Goal: Information Seeking & Learning: Learn about a topic

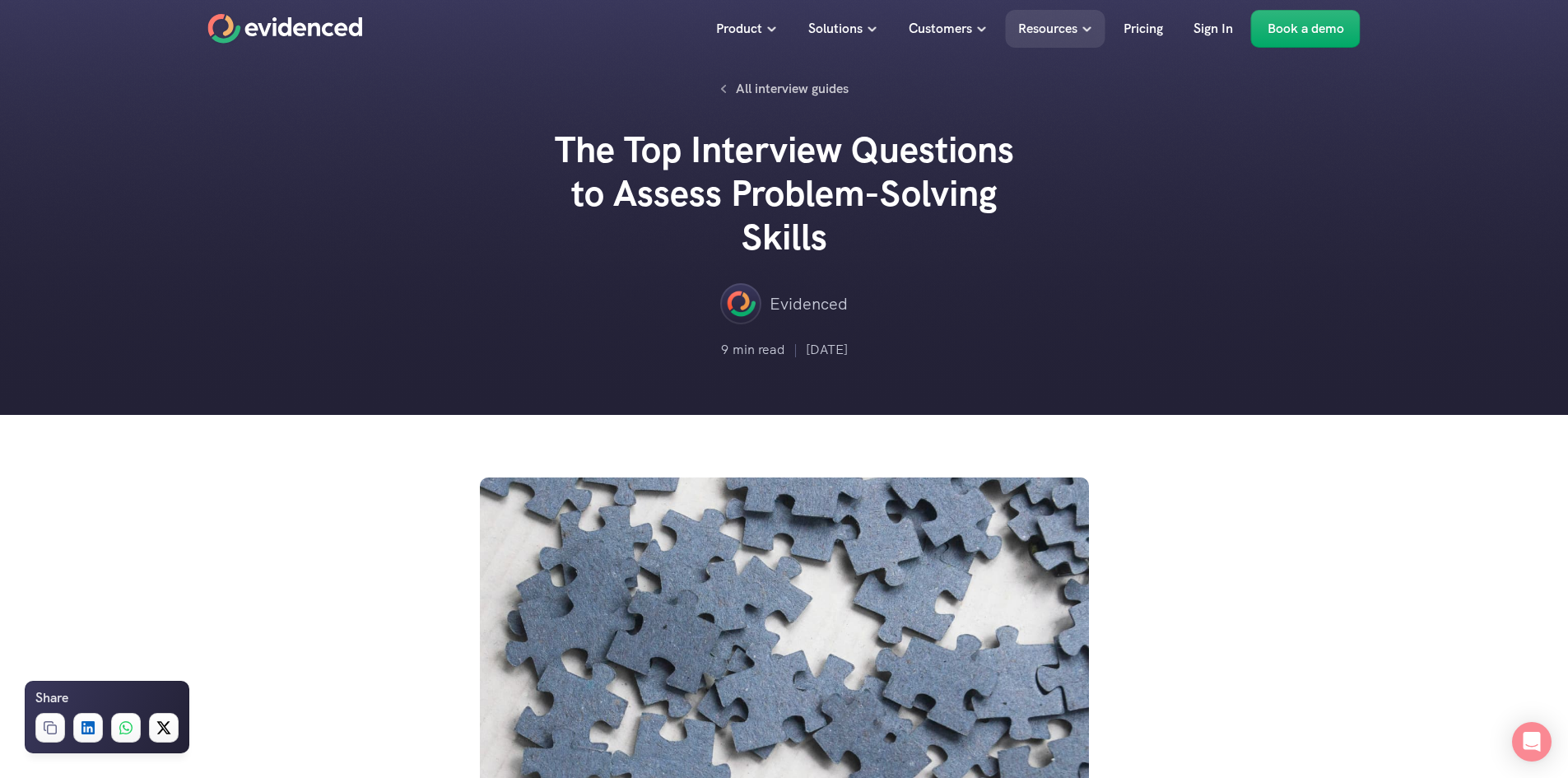
drag, startPoint x: 833, startPoint y: 241, endPoint x: 509, endPoint y: 186, distance: 328.6
click at [509, 186] on div "All interview guides The Top Interview Questions to Assess Problem-Solving Skil…" at bounding box center [784, 207] width 1568 height 415
click at [753, 84] on p "All interview guides" at bounding box center [792, 89] width 113 height 22
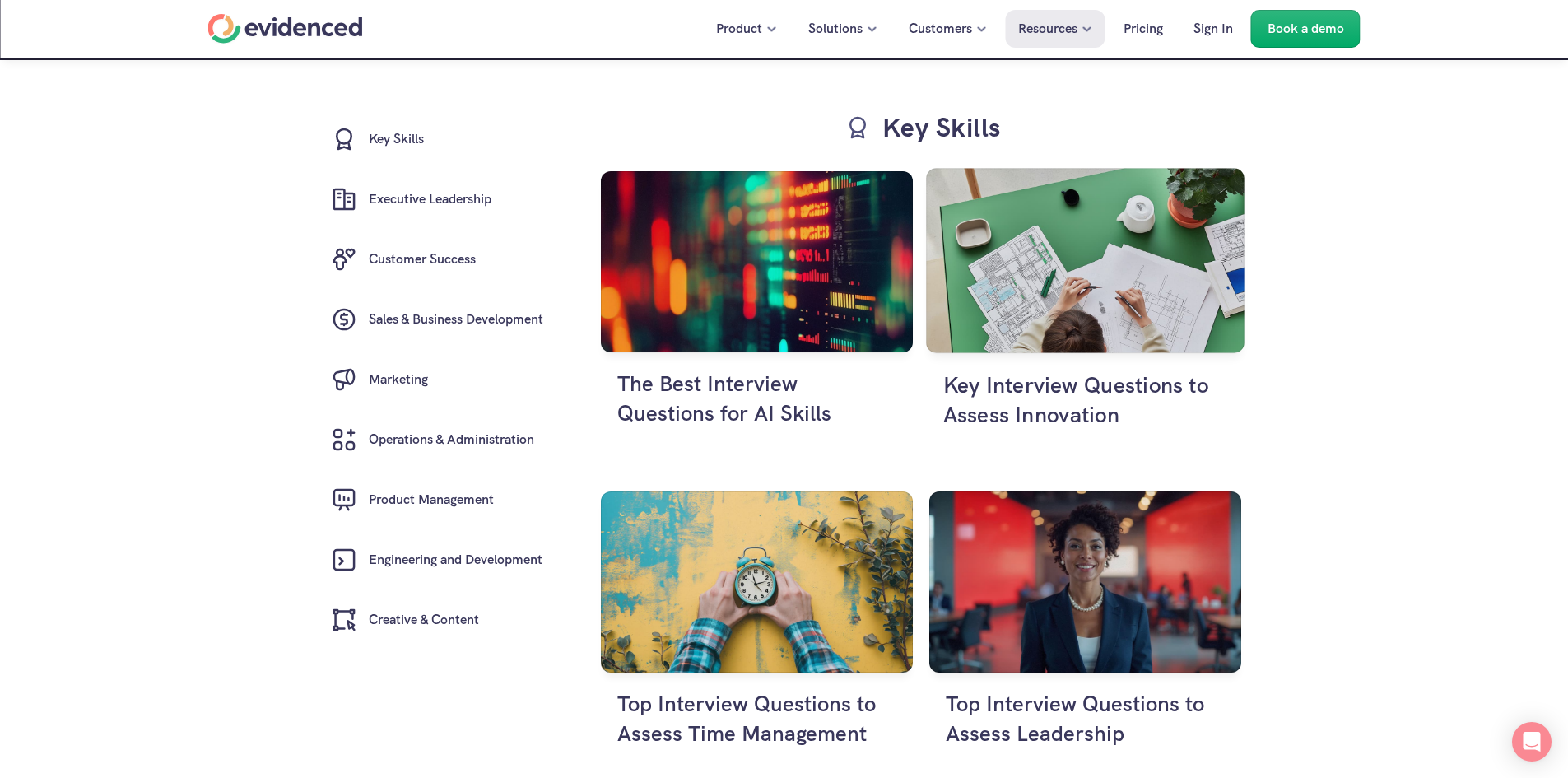
scroll to position [493, 0]
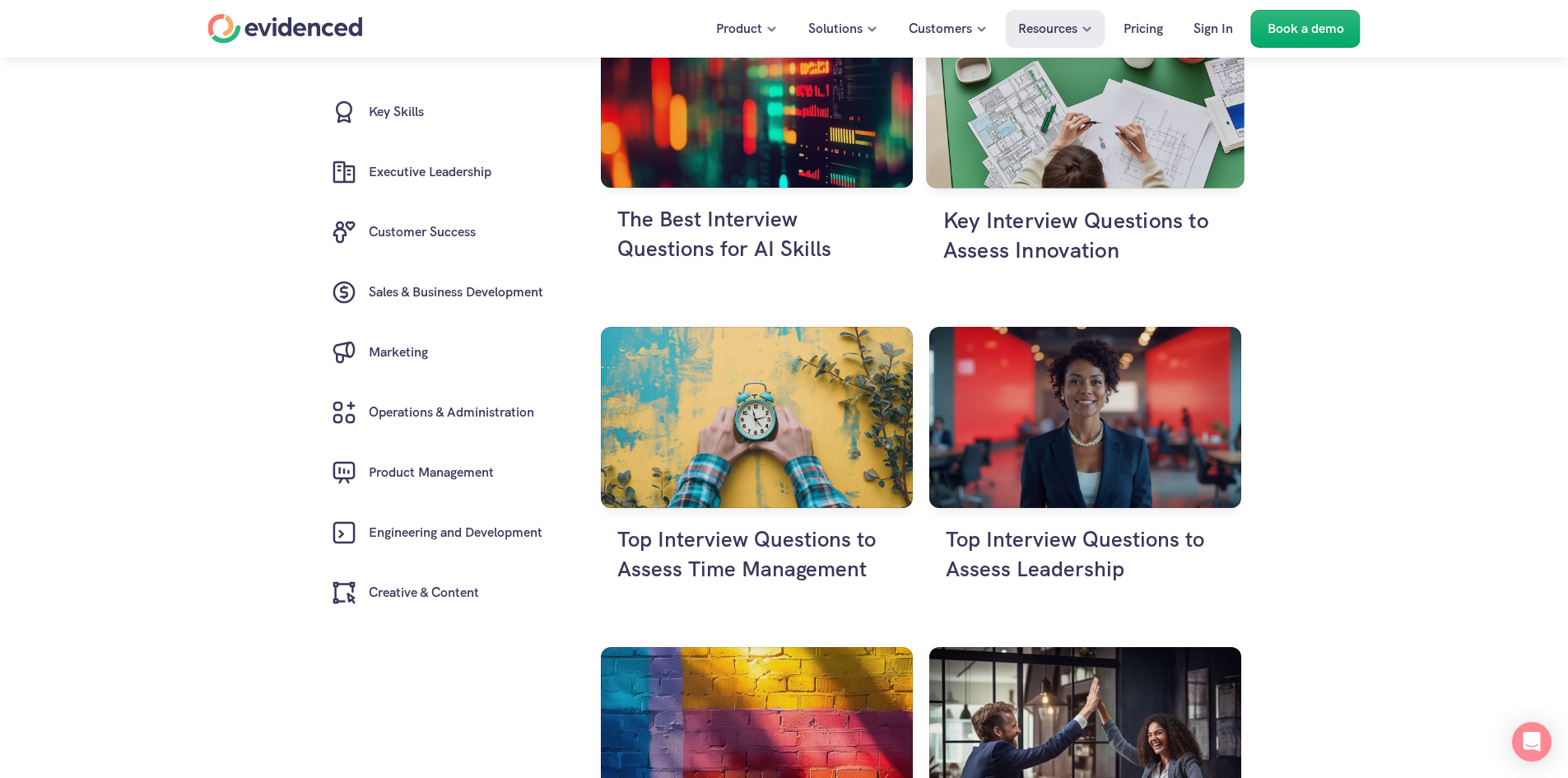
click at [1090, 249] on h4 "Key Interview Questions to Assess Innovation" at bounding box center [1085, 235] width 285 height 61
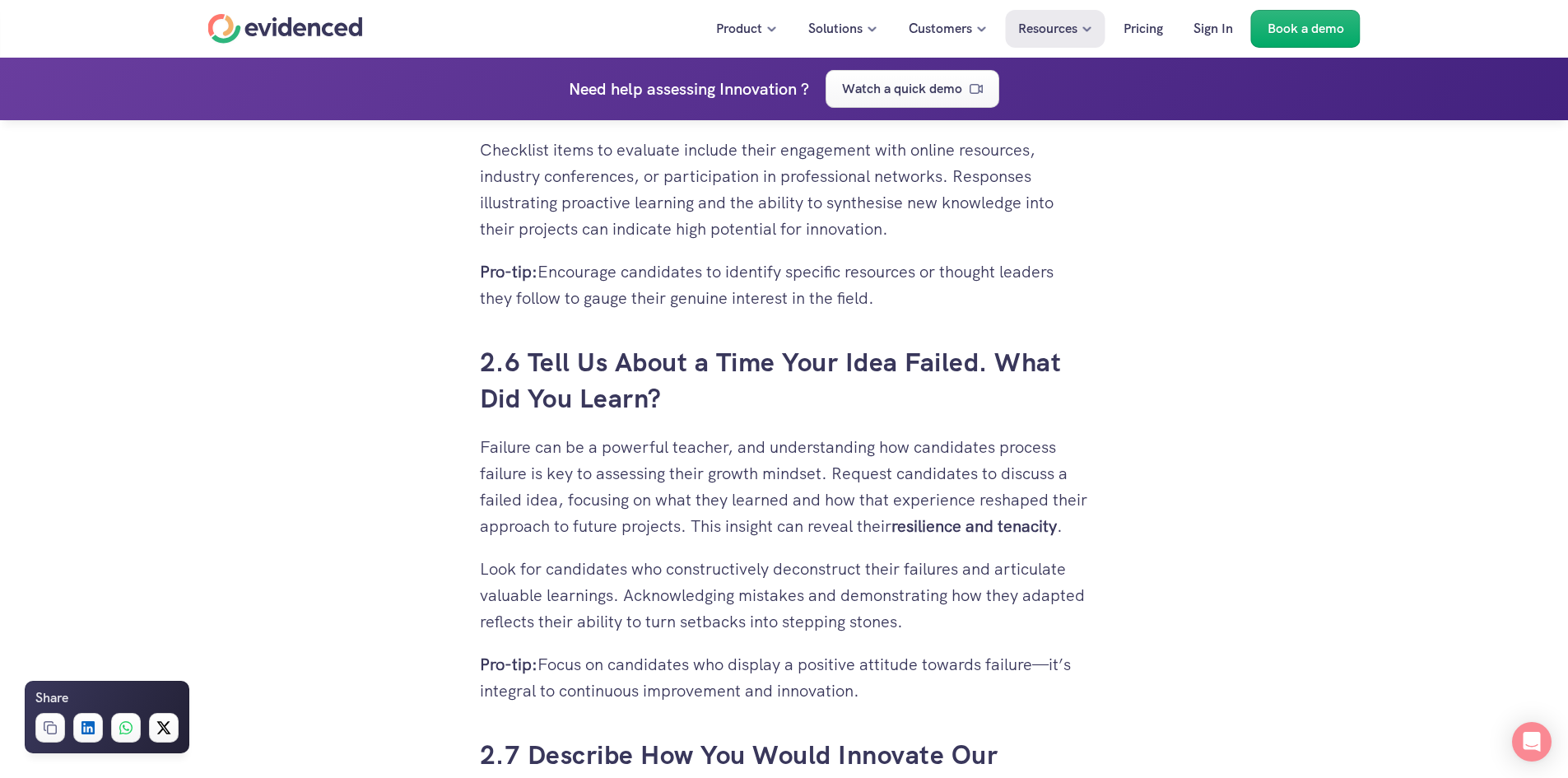
scroll to position [4610, 0]
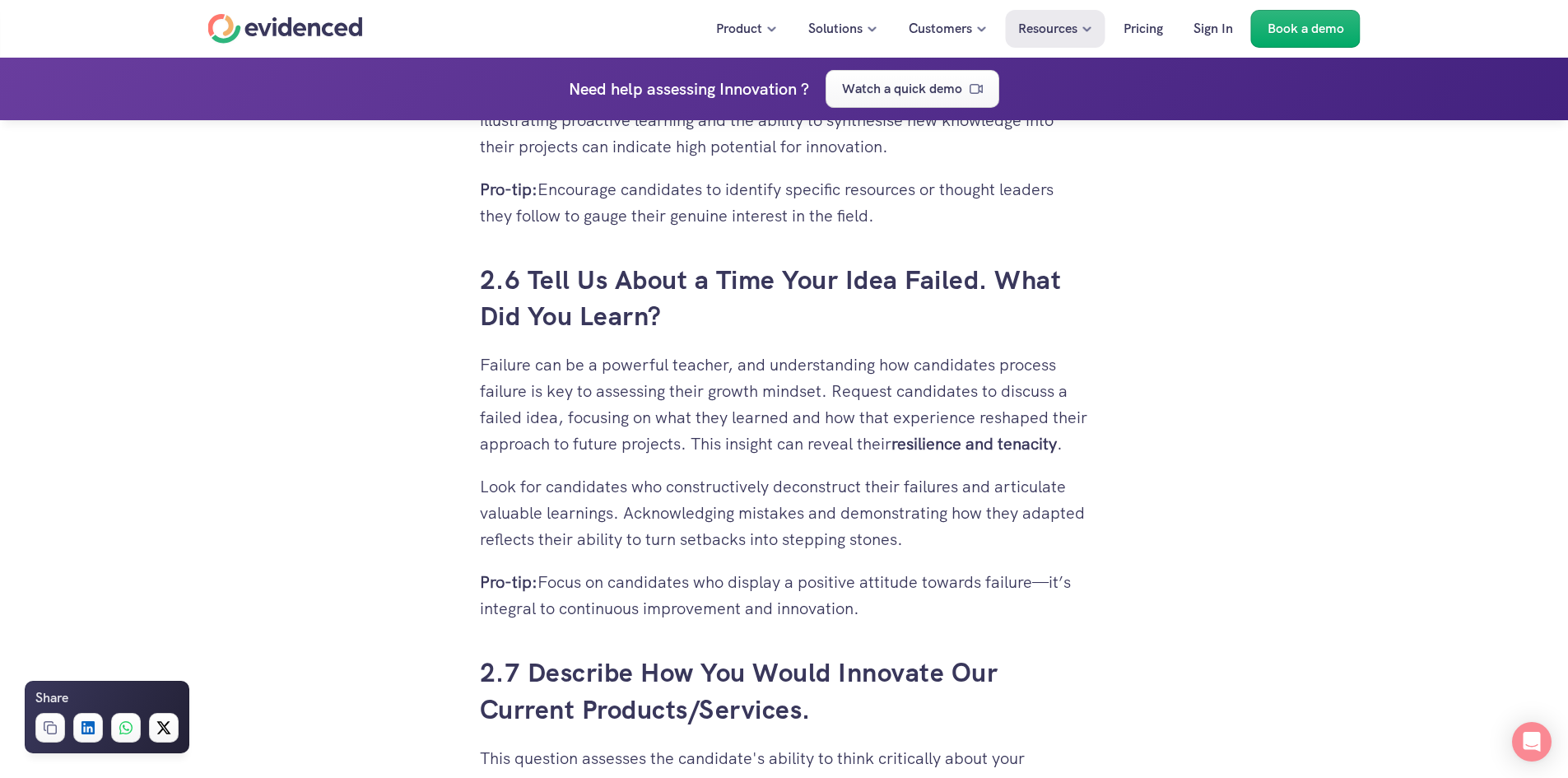
drag, startPoint x: 530, startPoint y: 264, endPoint x: 662, endPoint y: 330, distance: 147.6
copy h3 "Tell Us About a Time Your Idea Failed. What Did You Learn?"
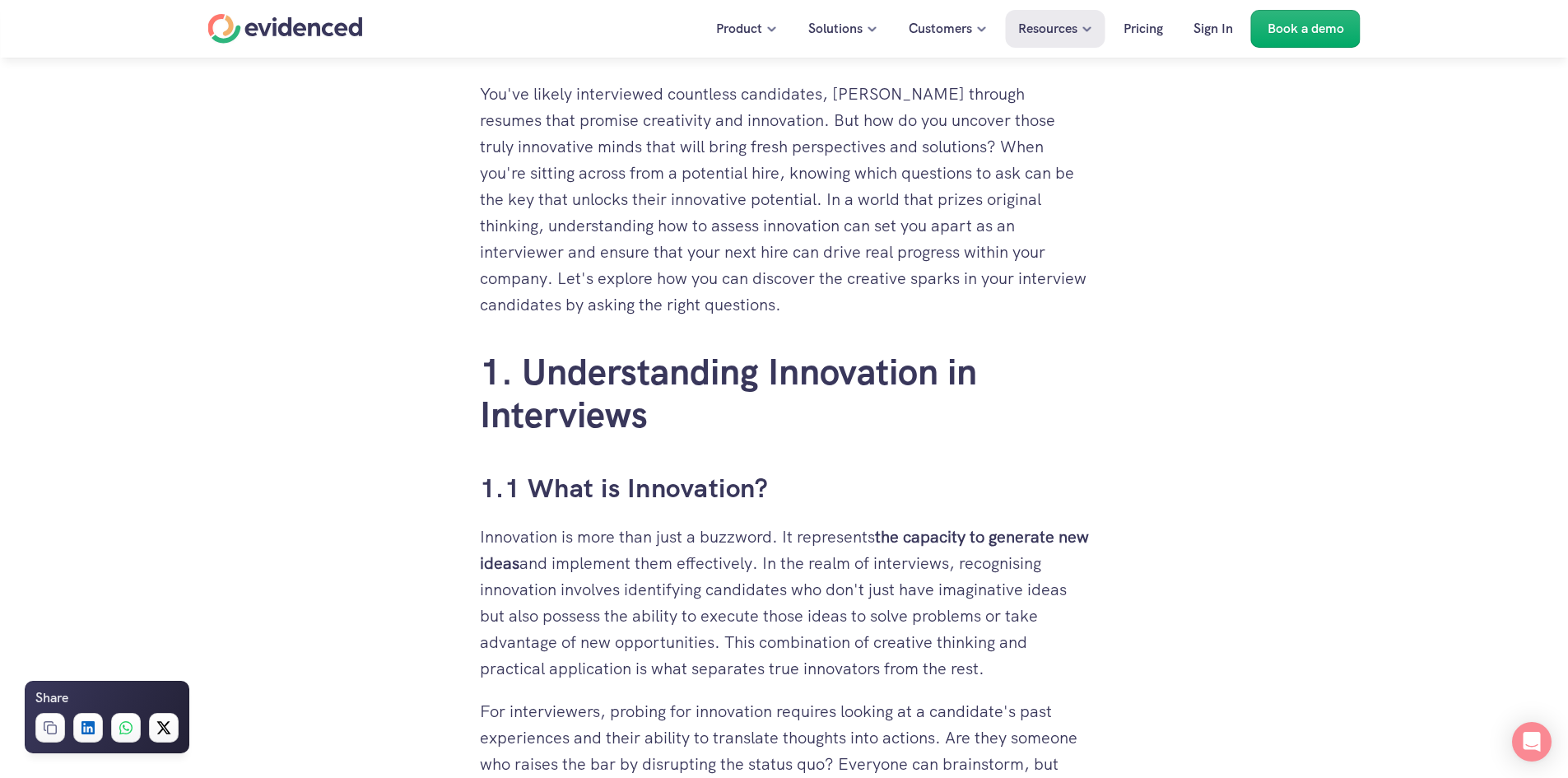
scroll to position [0, 0]
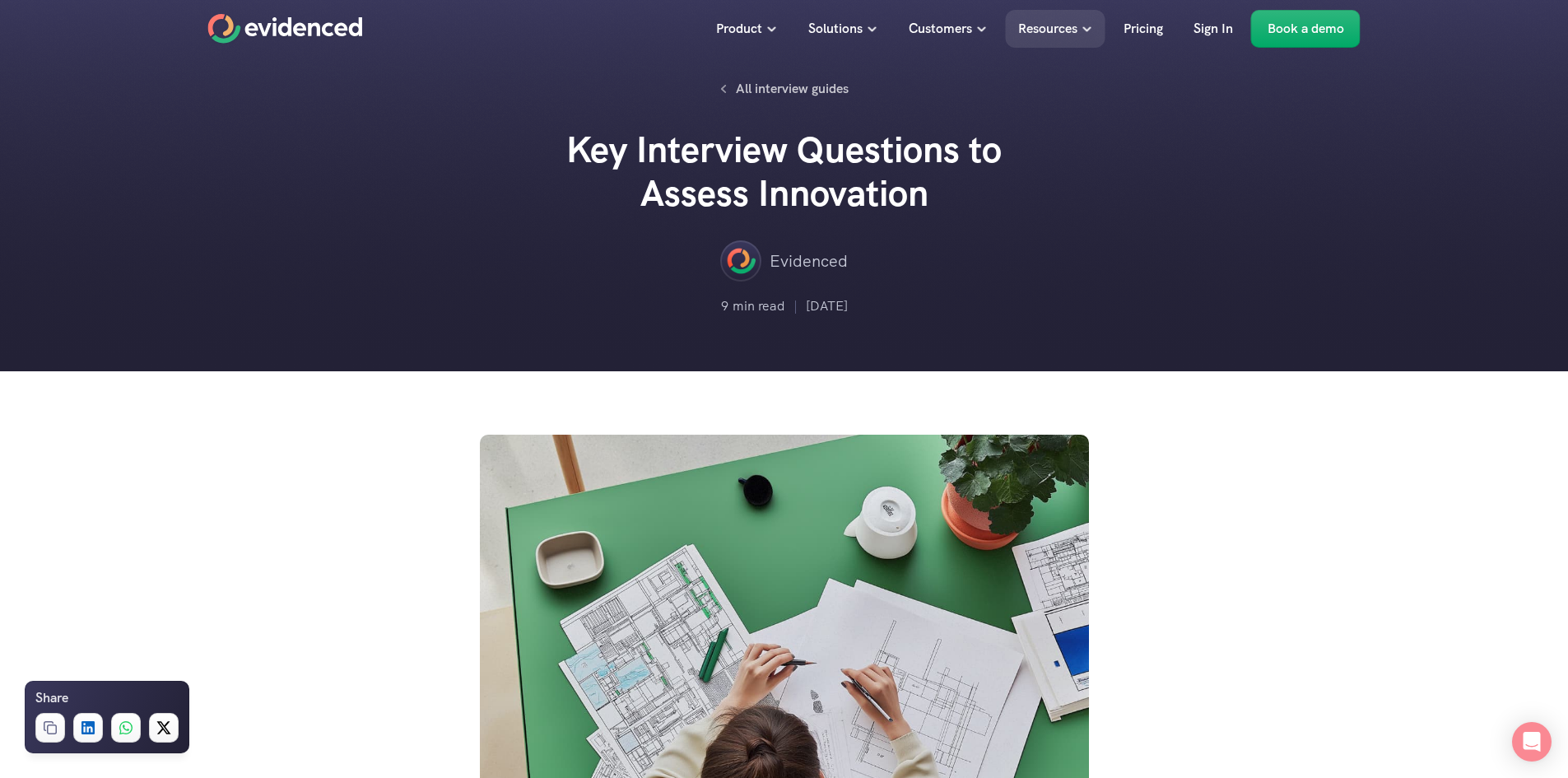
drag, startPoint x: 944, startPoint y: 197, endPoint x: 498, endPoint y: 174, distance: 446.6
click at [498, 174] on div "All interview guides Key Interview Questions to Assess Innovation Evidenced 9 m…" at bounding box center [784, 185] width 1568 height 372
copy div "All interview guides Key Interview Questions to Assess Innovation"
click at [770, 86] on p "All interview guides" at bounding box center [792, 89] width 113 height 22
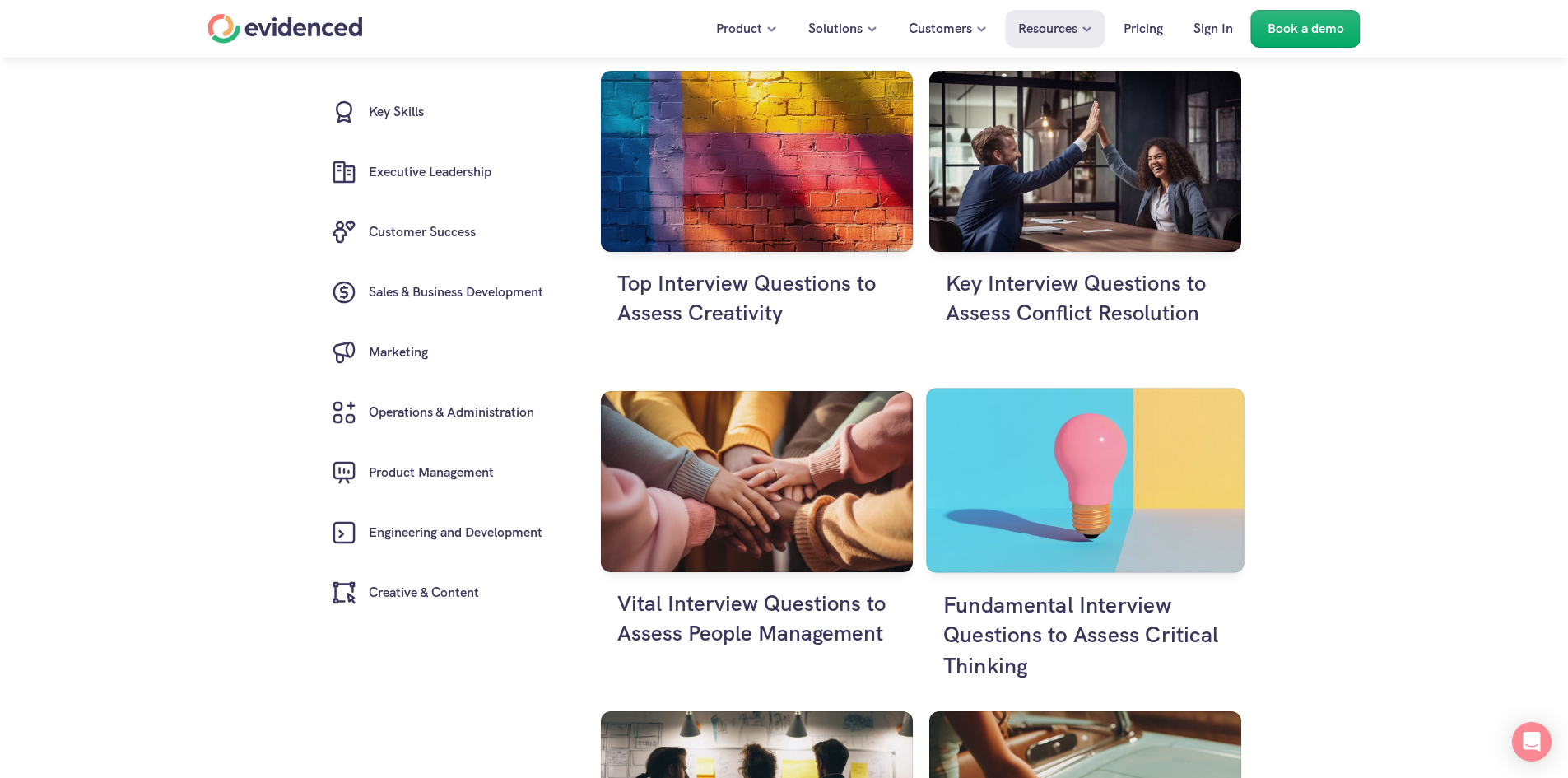
scroll to position [1153, 0]
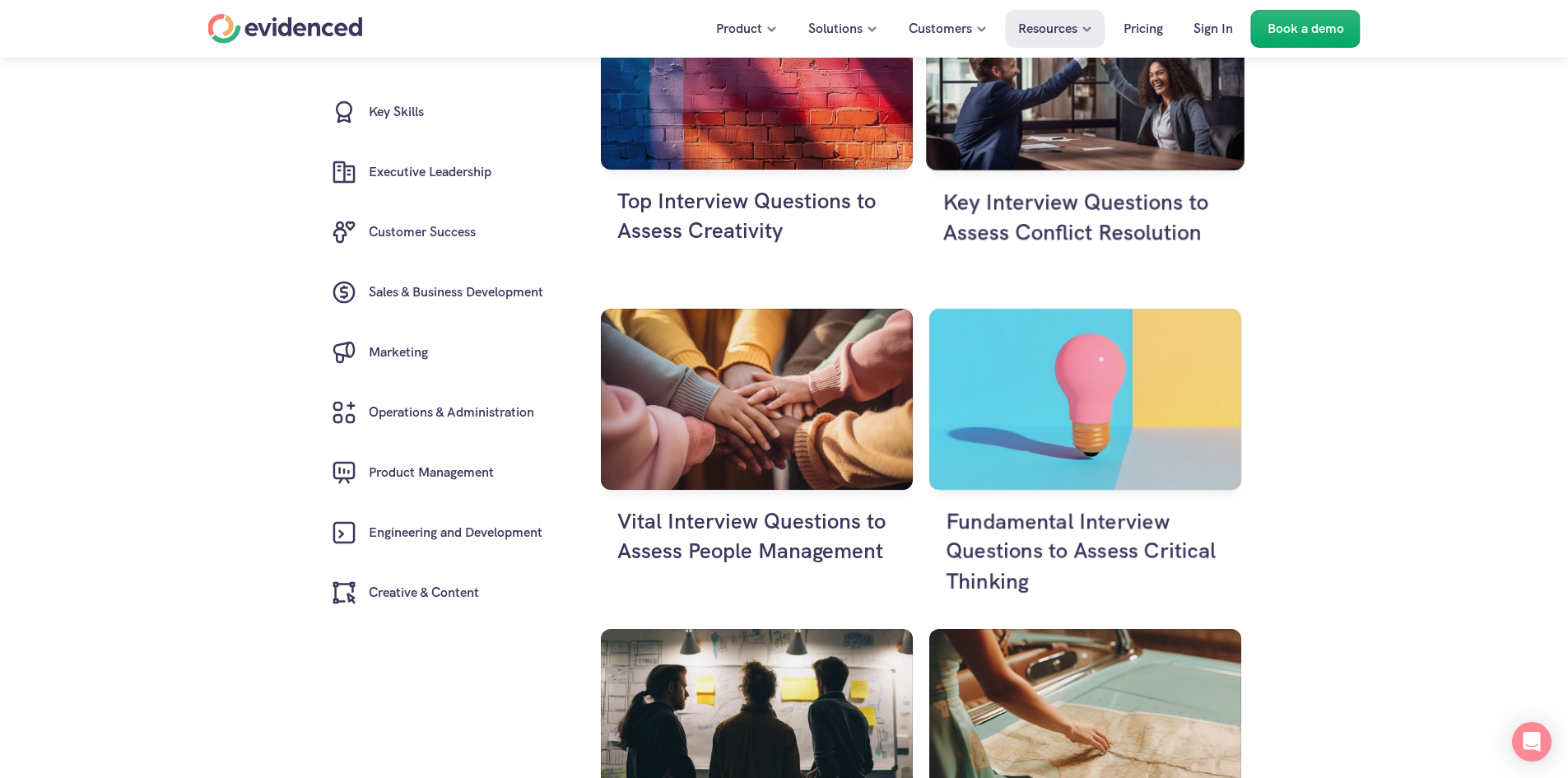
click at [1045, 235] on h4 "Key Interview Questions to Assess Conflict Resolution" at bounding box center [1085, 217] width 285 height 61
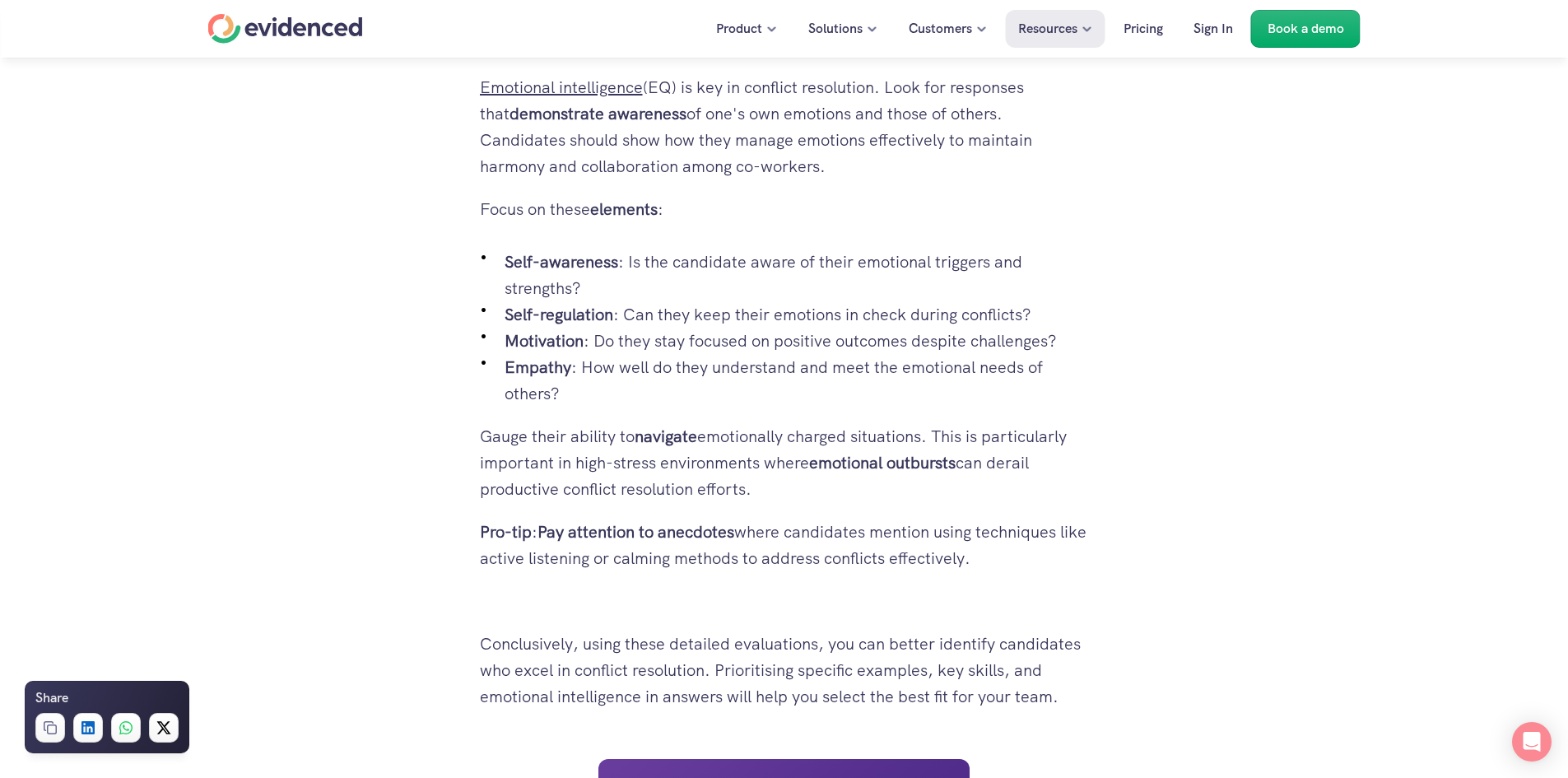
scroll to position [6586, 0]
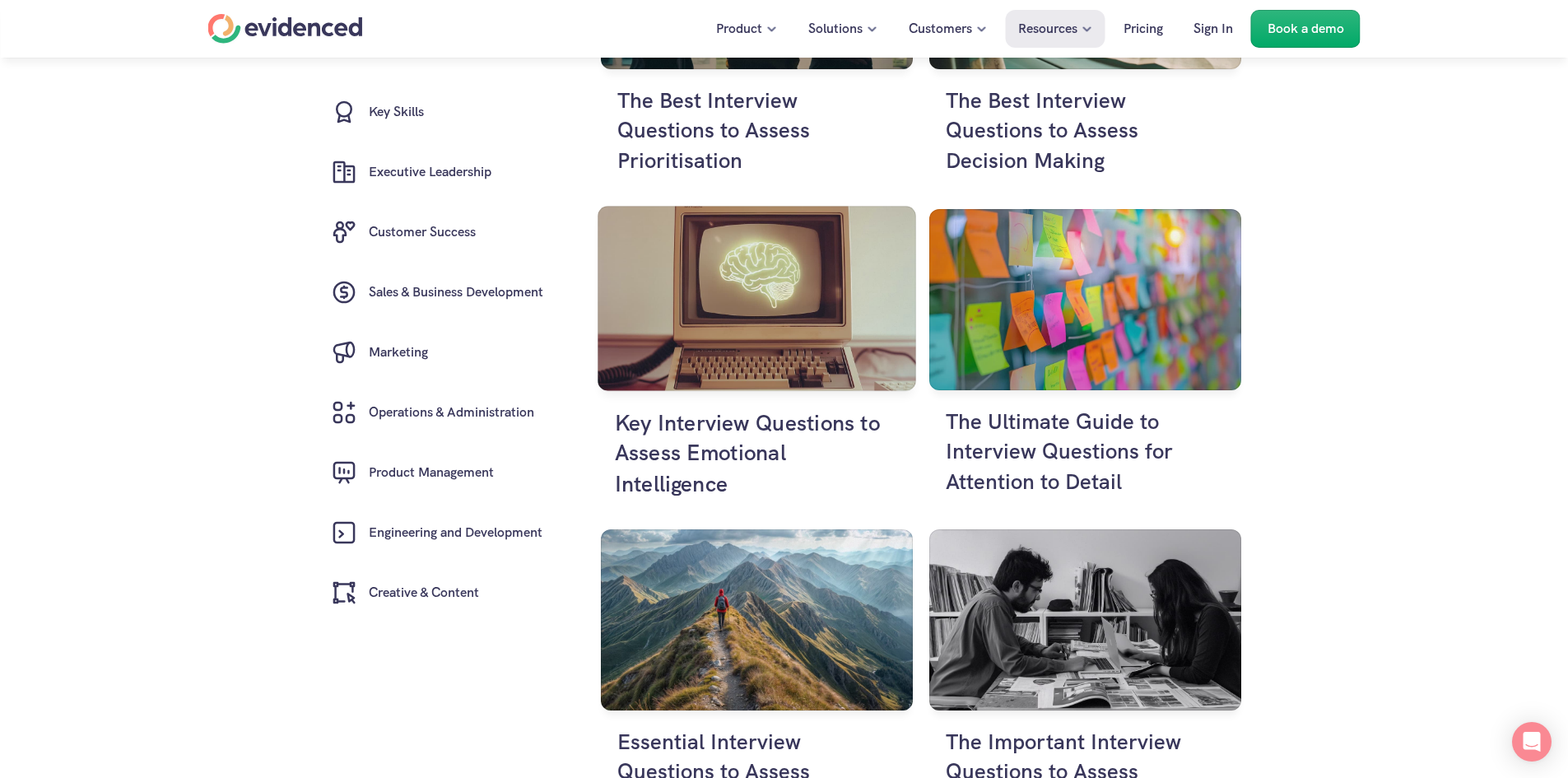
scroll to position [1976, 0]
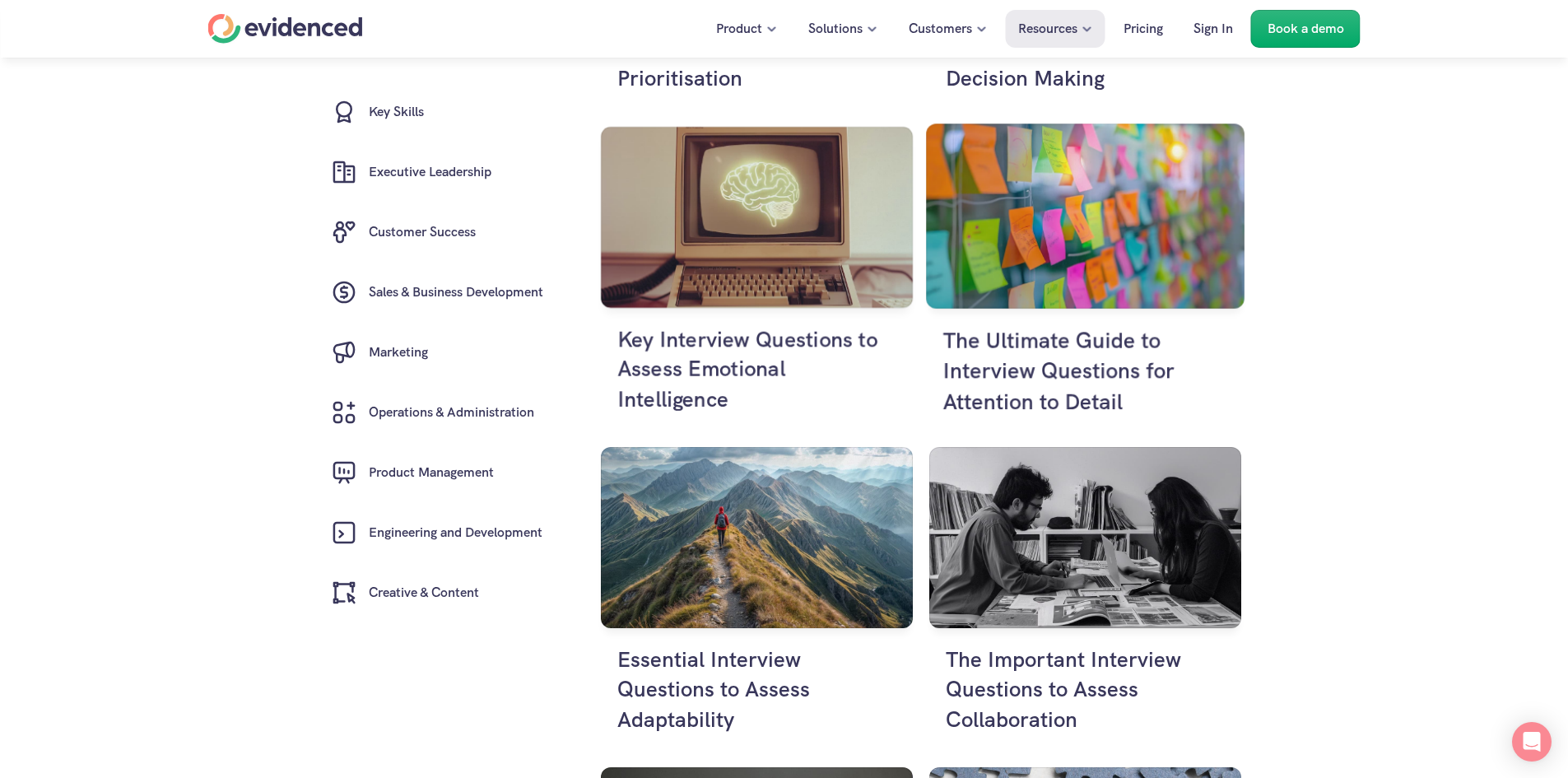
click at [1010, 363] on h4 "The Ultimate Guide to Interview Questions for Attention to Detail" at bounding box center [1085, 370] width 285 height 91
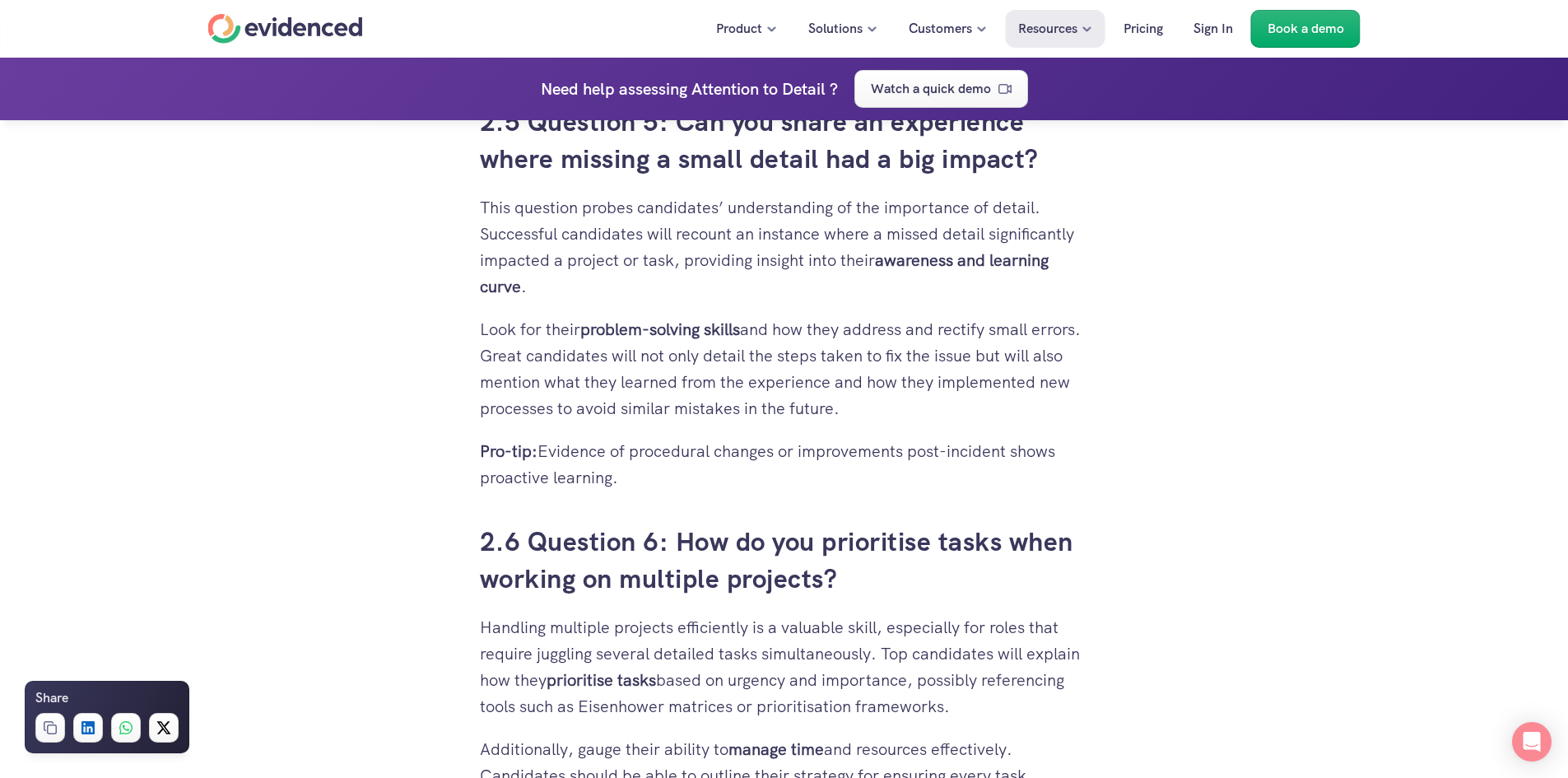
scroll to position [4198, 0]
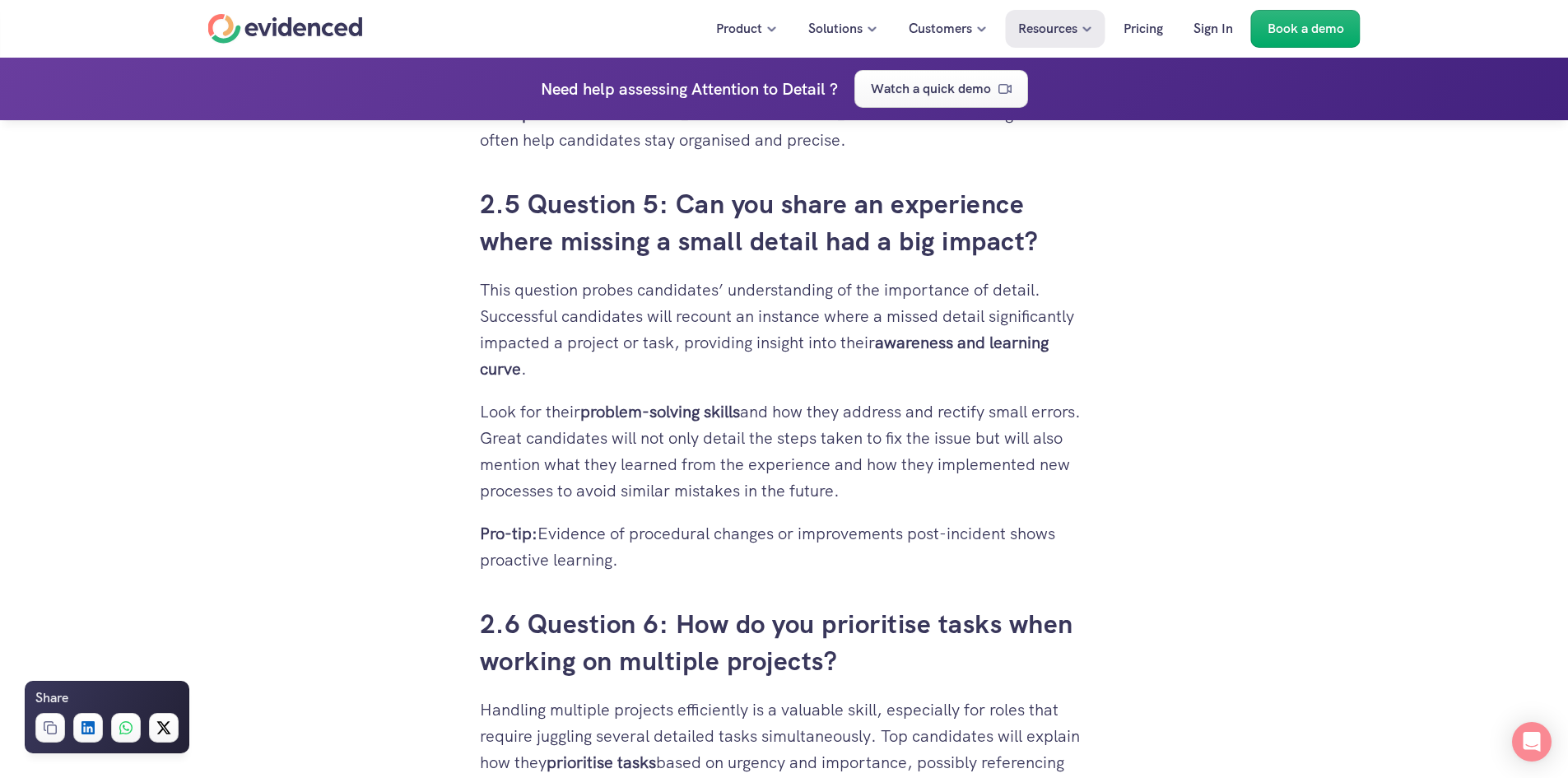
drag, startPoint x: 678, startPoint y: 229, endPoint x: 1041, endPoint y: 278, distance: 366.3
click at [1041, 260] on h3 "2.5 Question 5: Can you share an experience where missing a small detail had a …" at bounding box center [784, 224] width 609 height 75
copy h3 "Can you share an experience where missing a small detail had a big impact?"
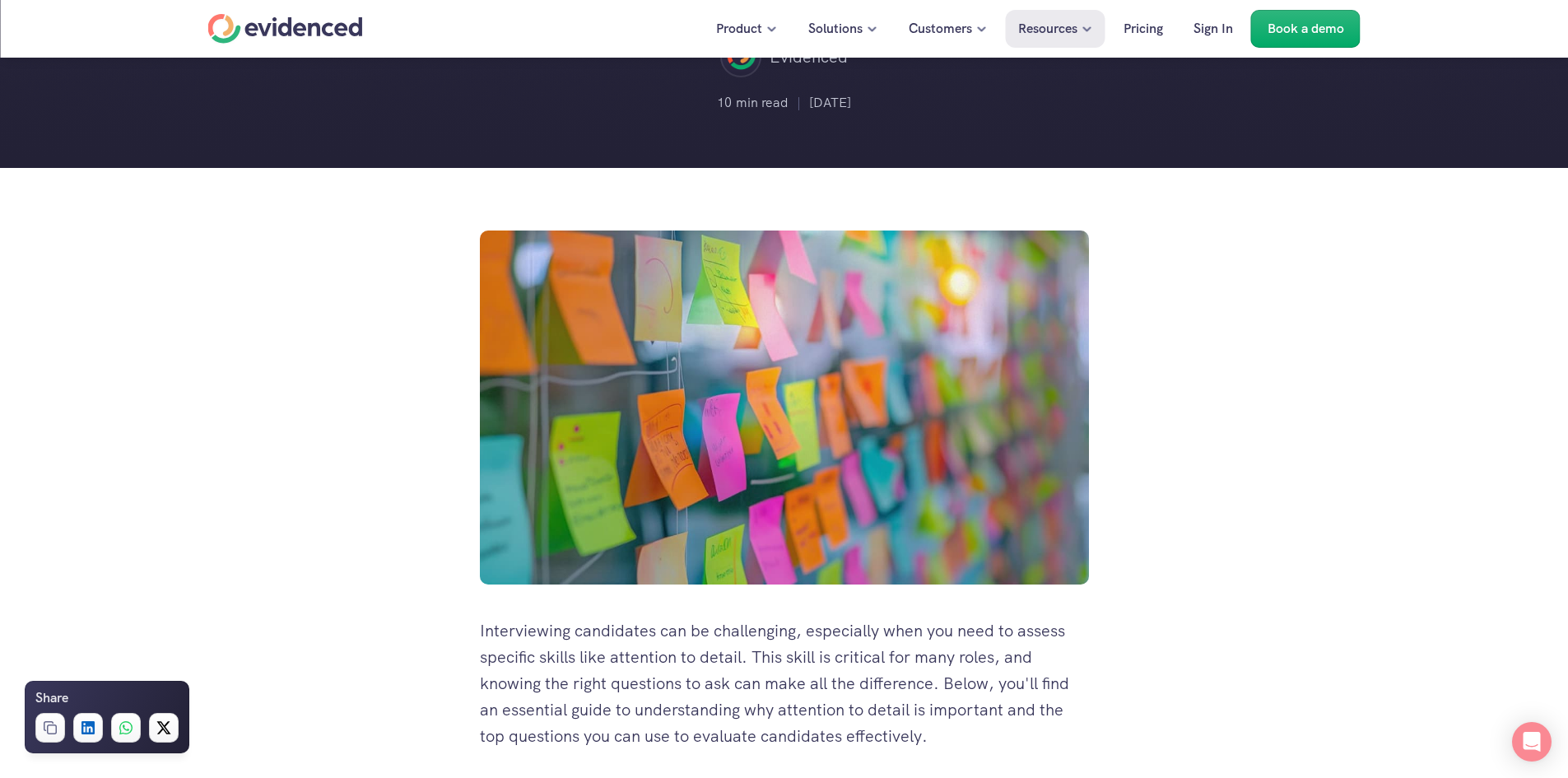
scroll to position [0, 0]
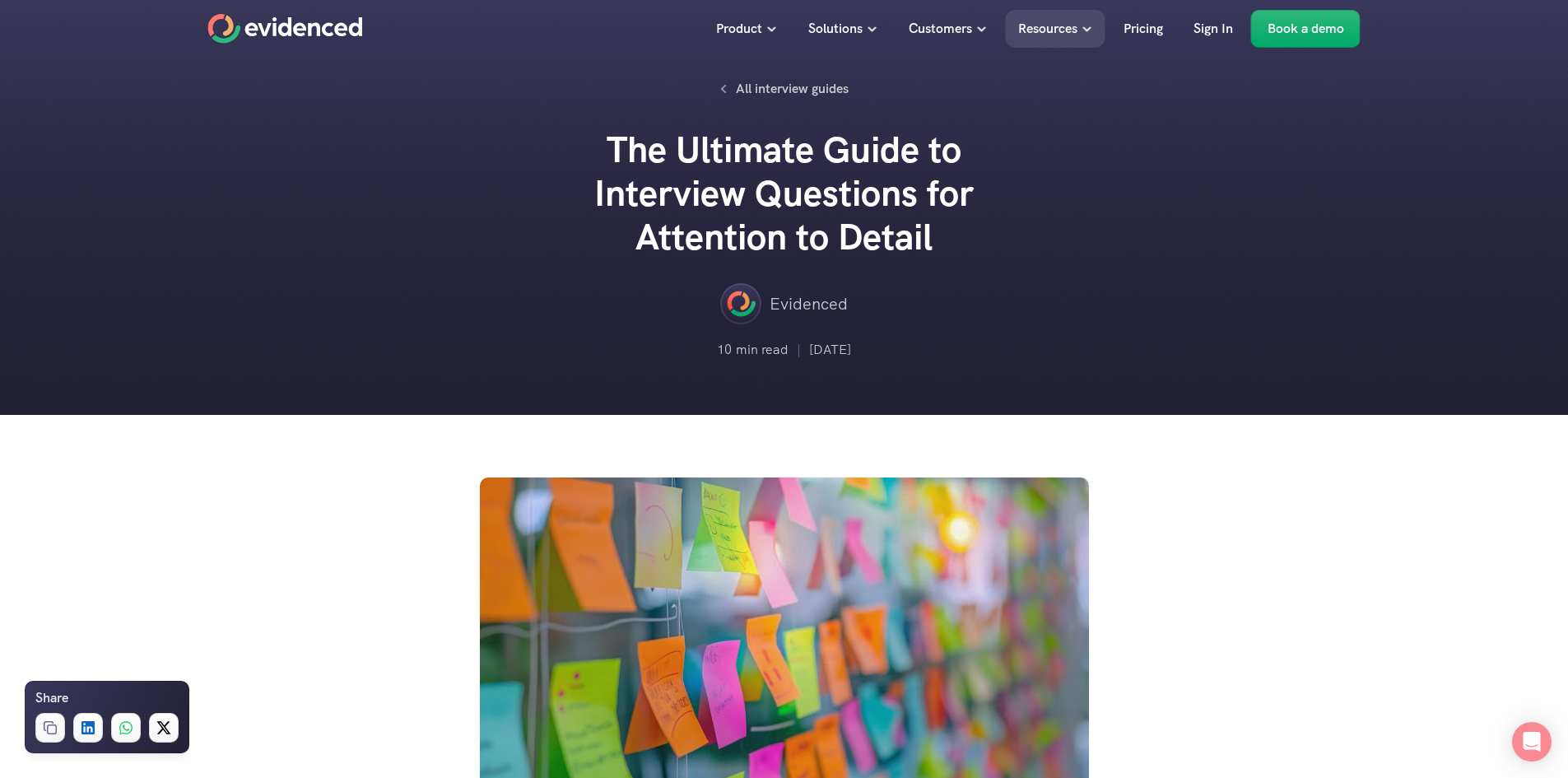
drag, startPoint x: 924, startPoint y: 240, endPoint x: 611, endPoint y: 162, distance: 322.6
click at [611, 162] on h2 "The Ultimate Guide to Interview Questions for Attention to Detail" at bounding box center [784, 193] width 494 height 130
copy h2 "The Ultimate Guide to Interview Questions for Attention to Detail"
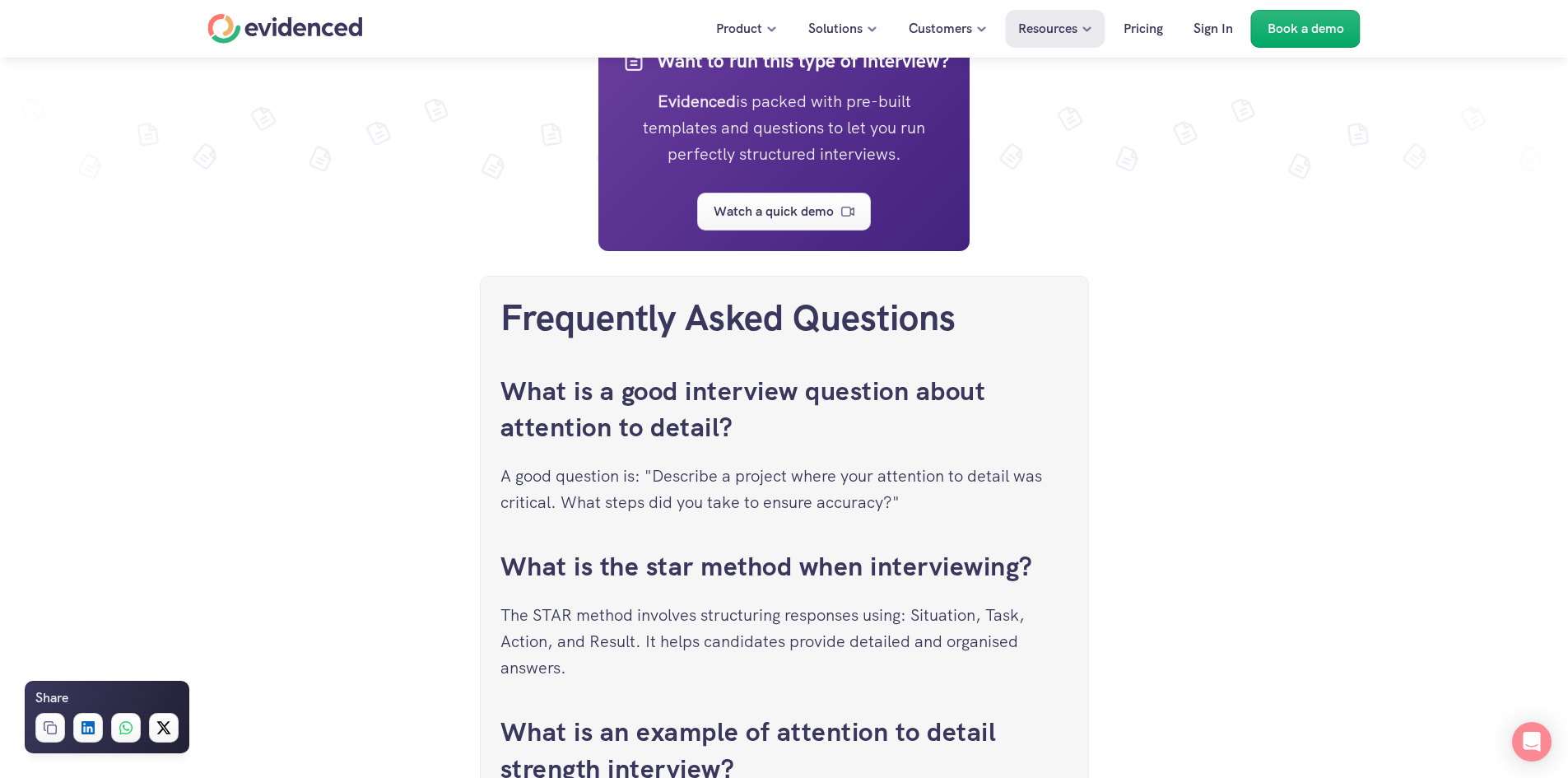
scroll to position [8561, 0]
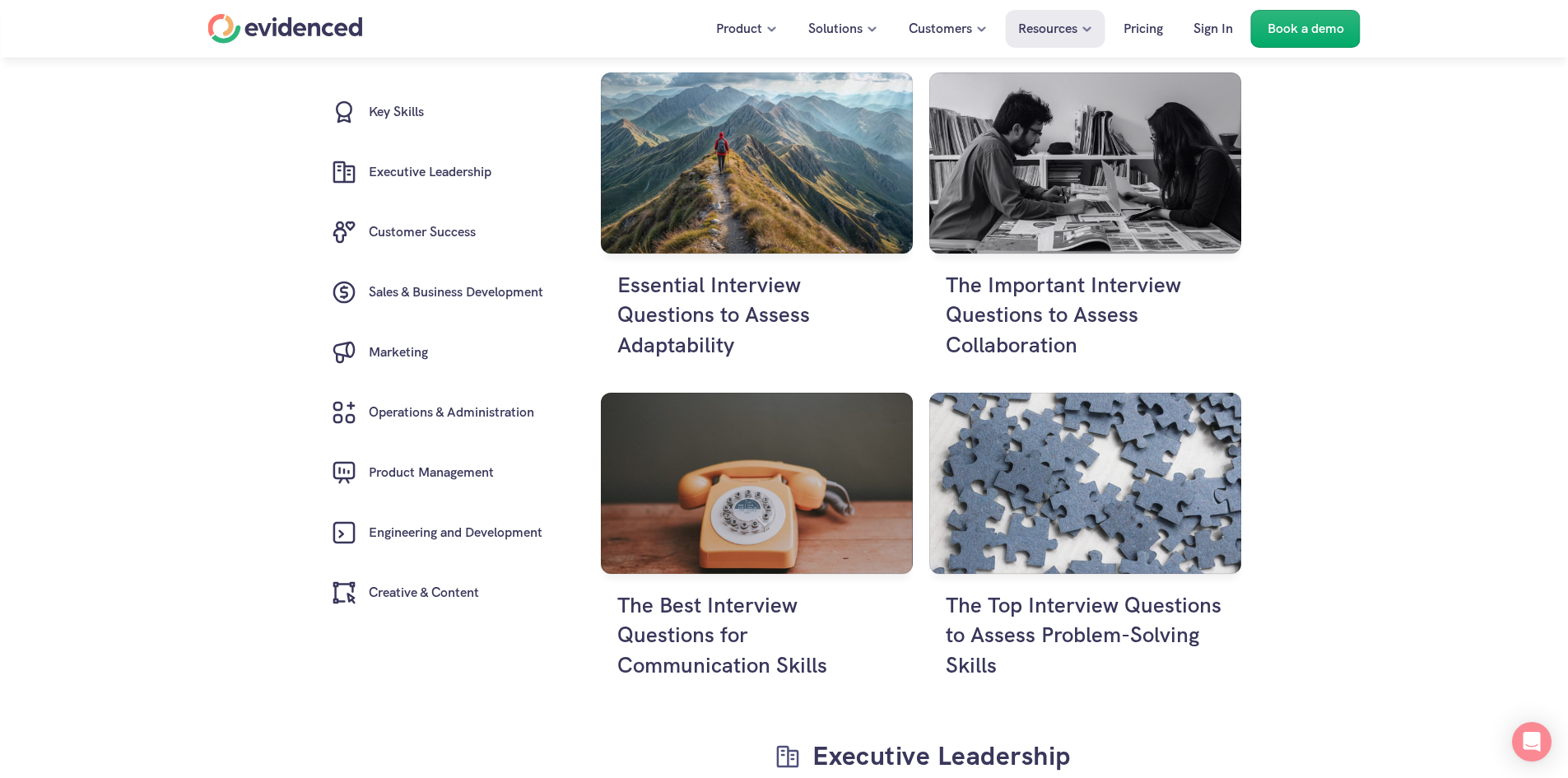
scroll to position [2186, 0]
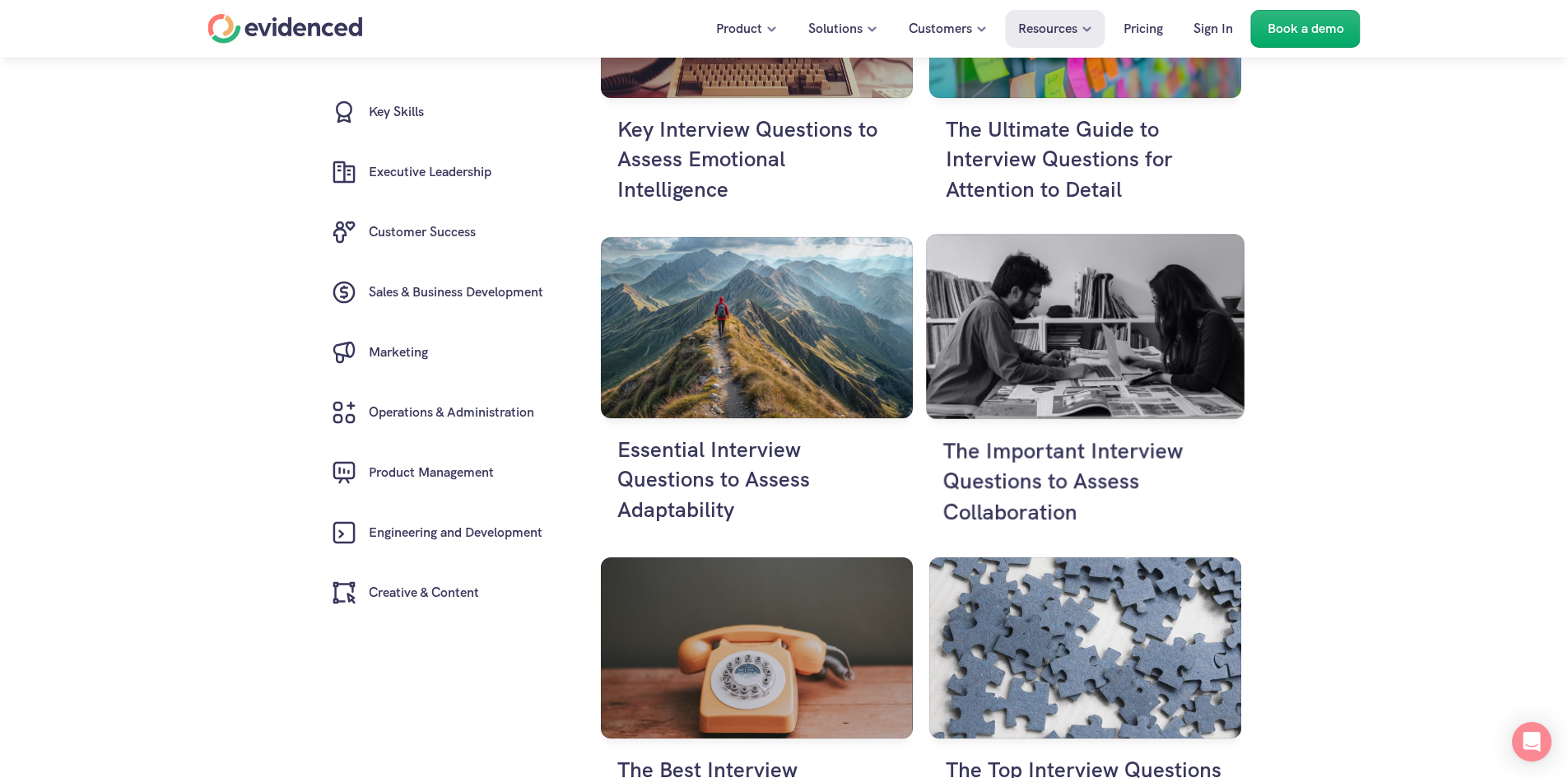
click at [1020, 516] on h4 "The Important Interview Questions to Assess Collaboration" at bounding box center [1085, 481] width 285 height 91
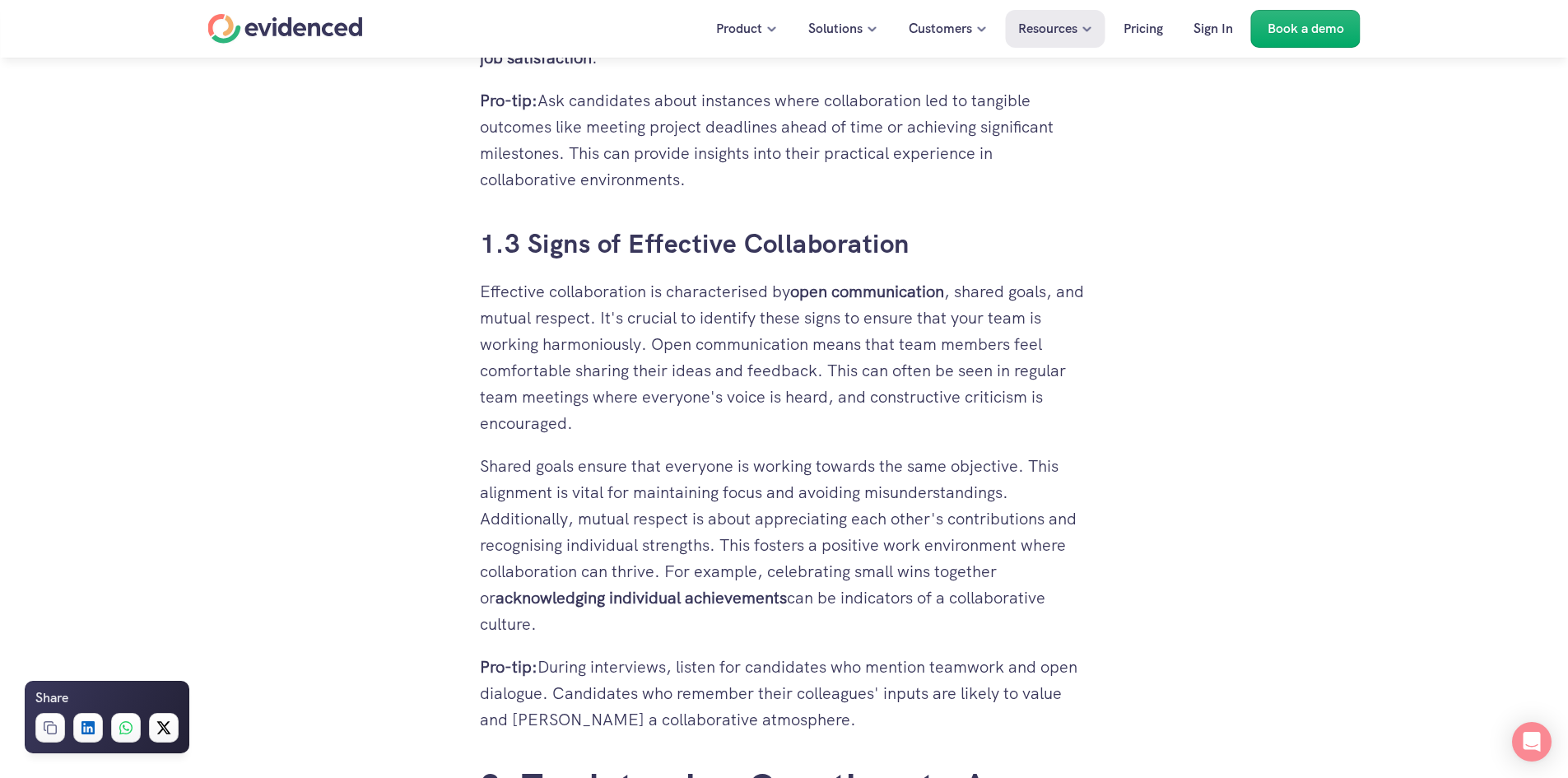
scroll to position [1318, 0]
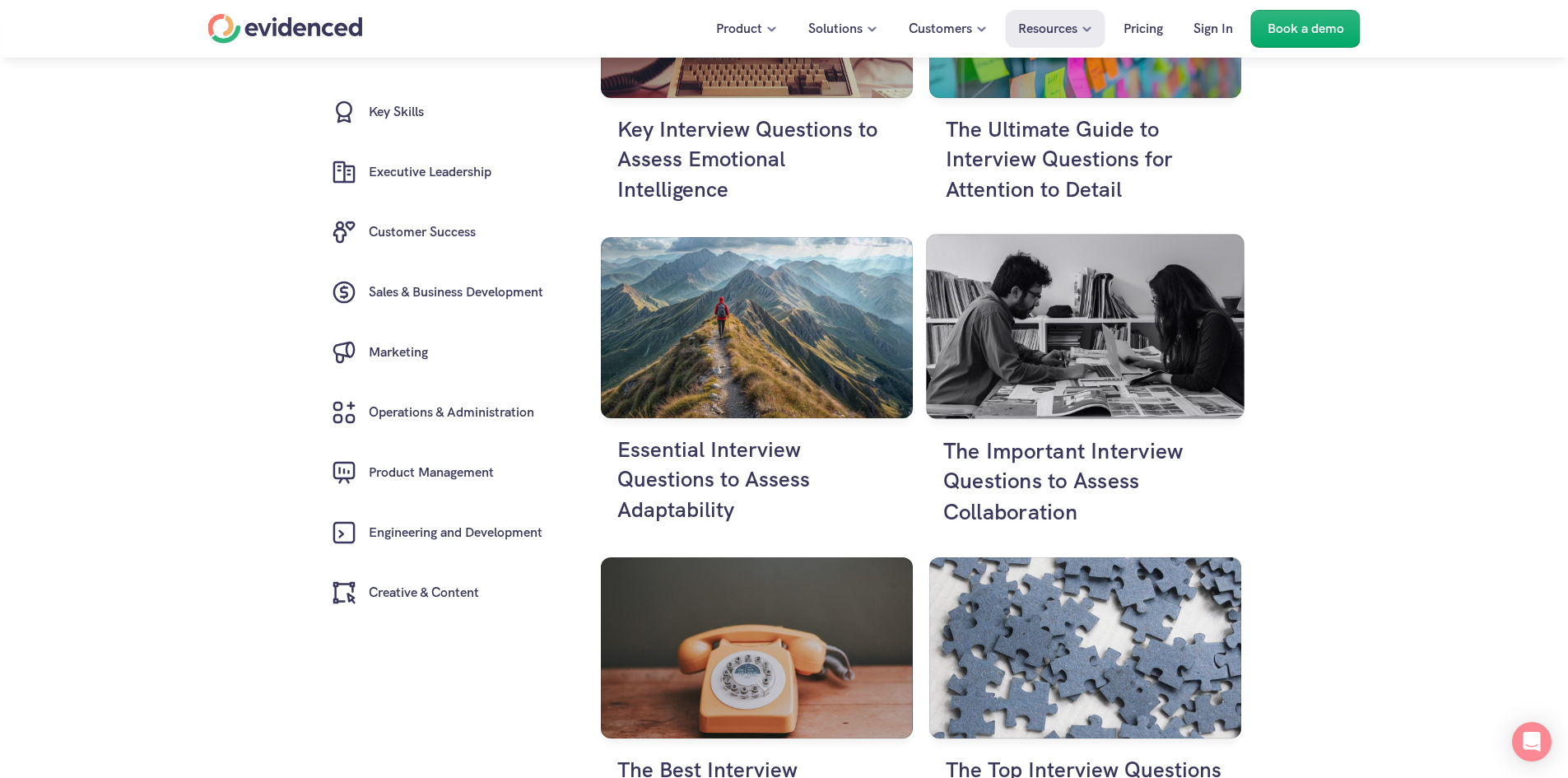
scroll to position [2351, 0]
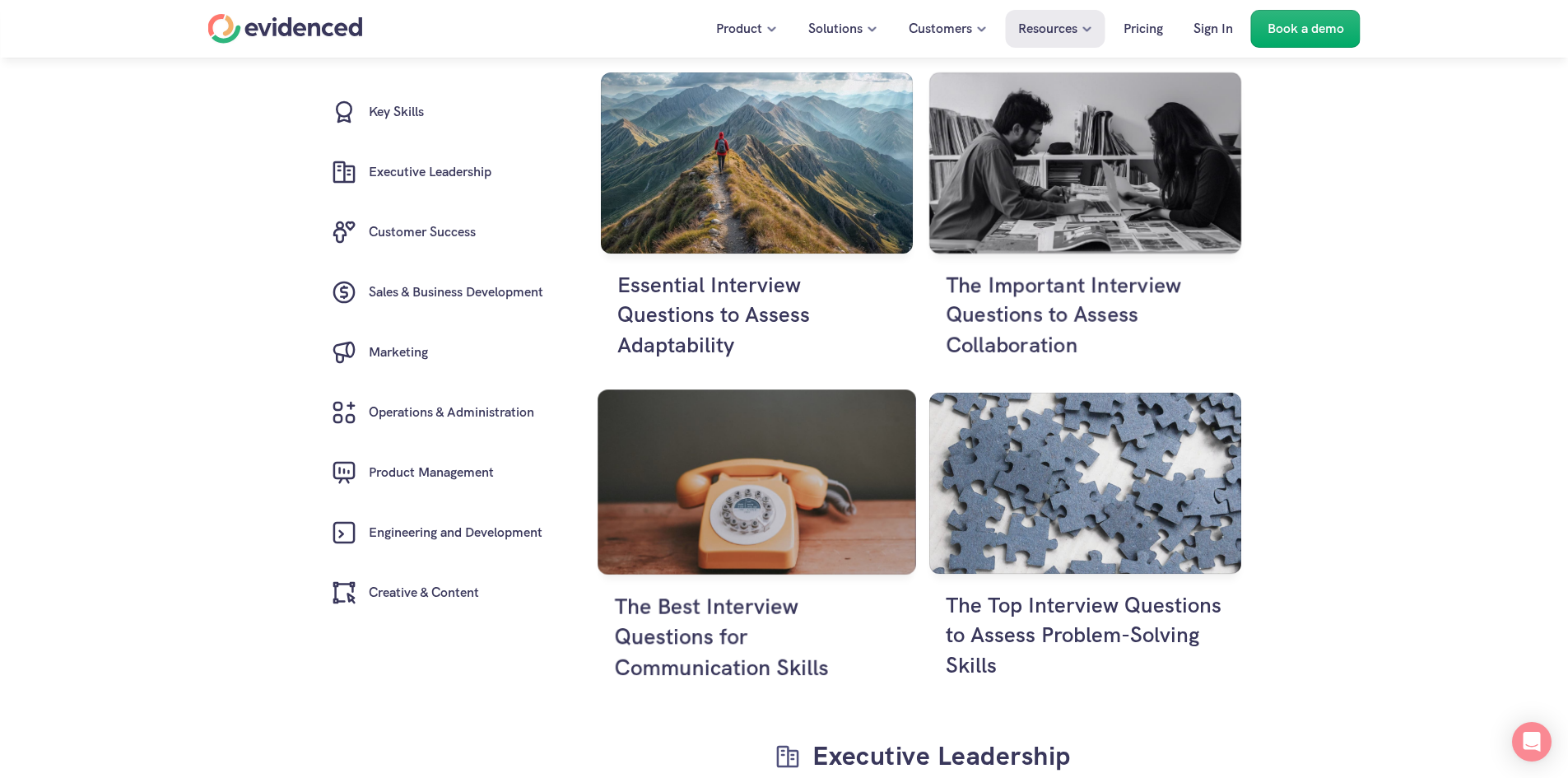
click at [714, 626] on h4 "The Best Interview Questions for Communication Skills" at bounding box center [757, 636] width 285 height 91
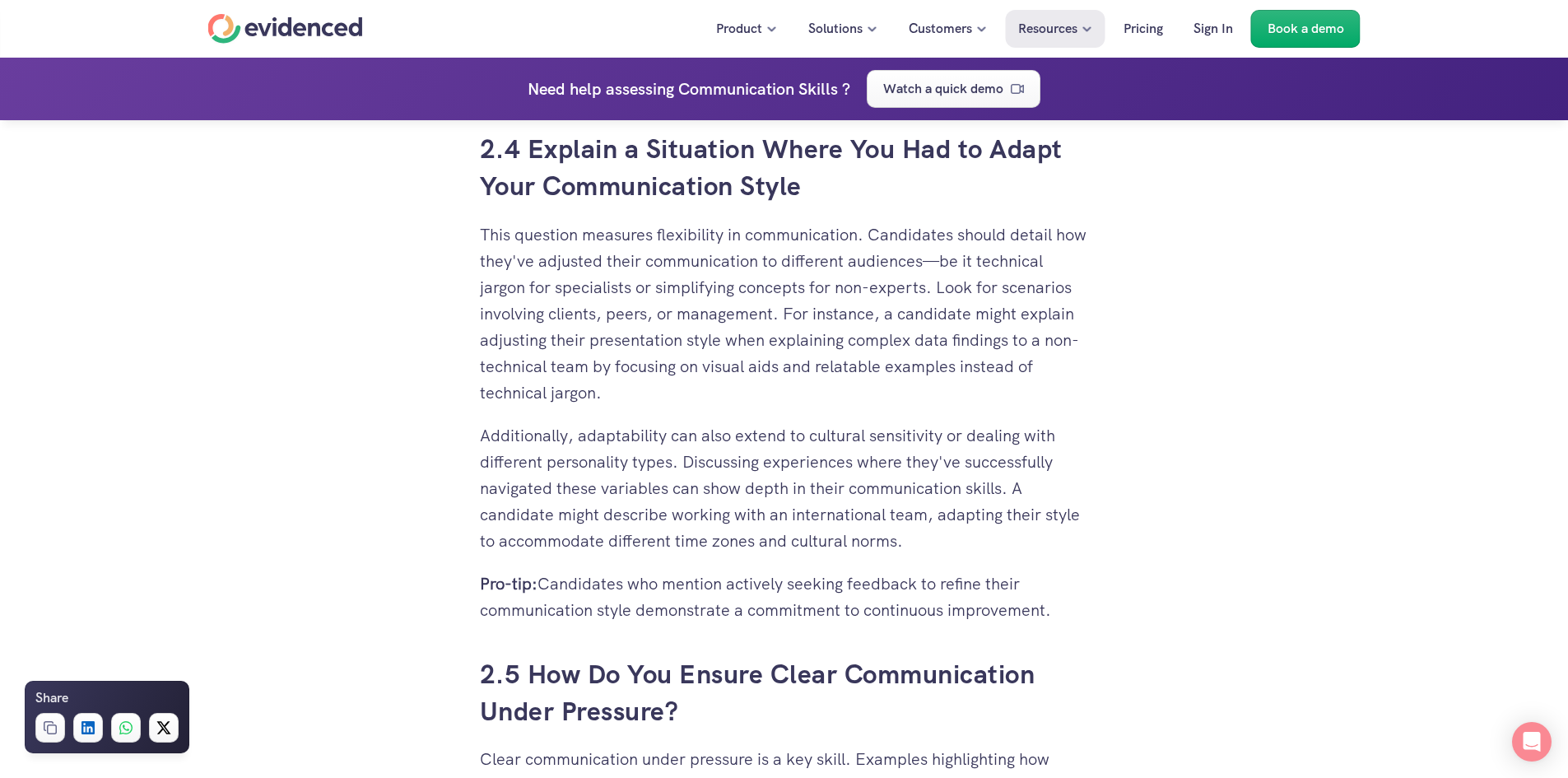
scroll to position [4610, 0]
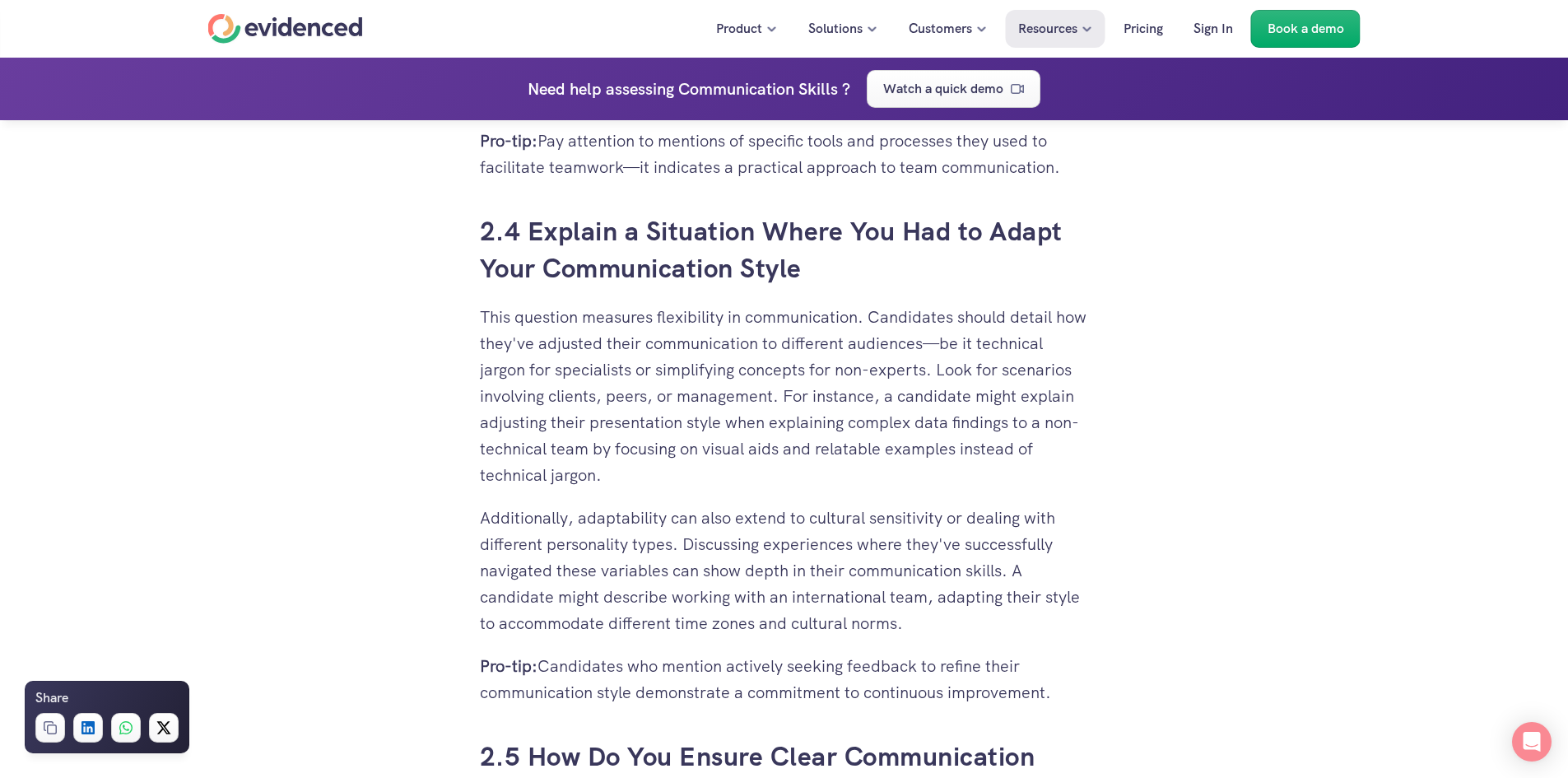
drag, startPoint x: 530, startPoint y: 231, endPoint x: 811, endPoint y: 275, distance: 284.4
click at [811, 275] on h3 "2.4 Explain a Situation Where You Had to Adapt Your Communication Style" at bounding box center [784, 250] width 609 height 75
copy h3 "Explain a Situation Where You Had to Adapt Your Communication Style"
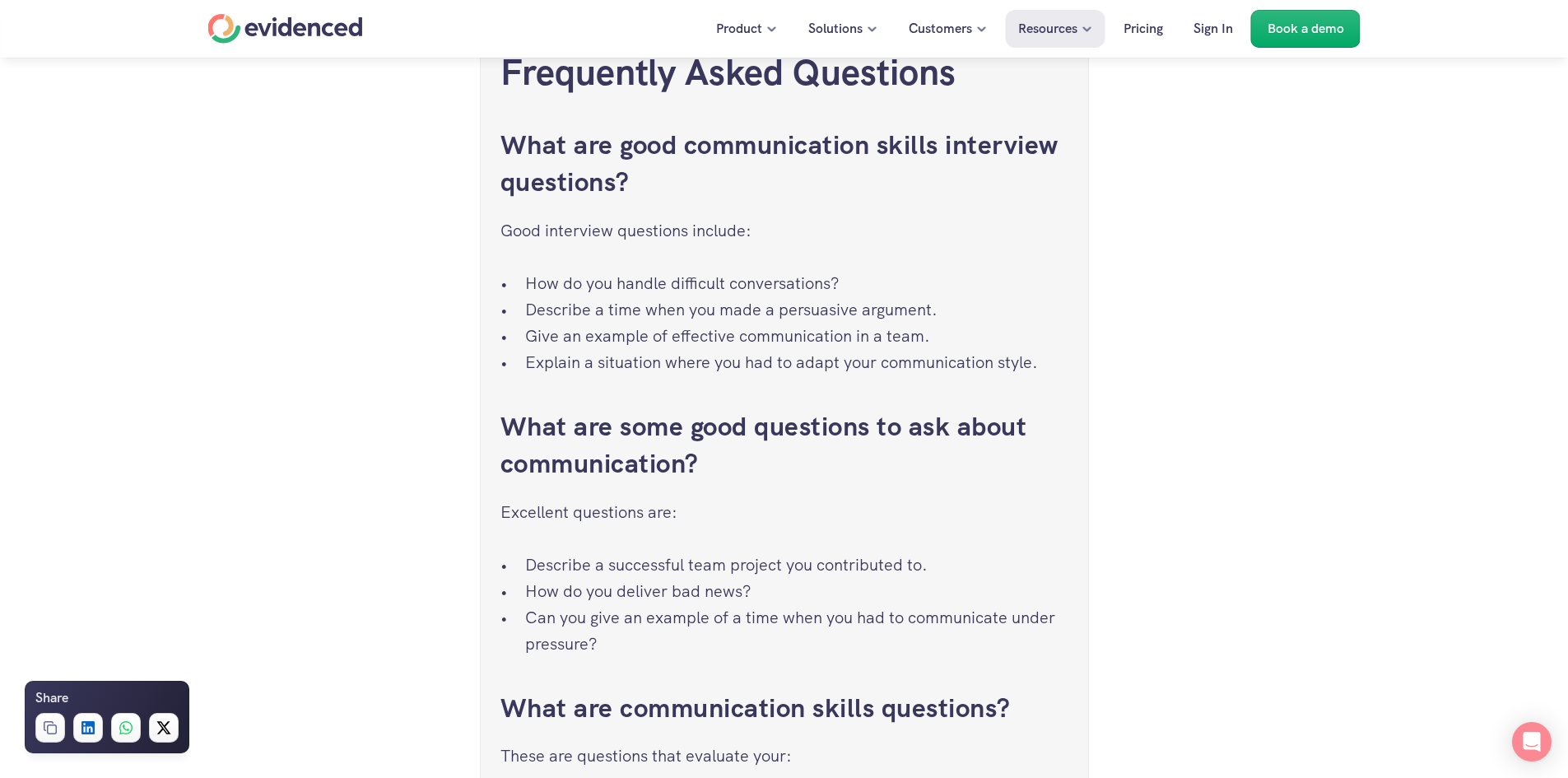
scroll to position [8726, 0]
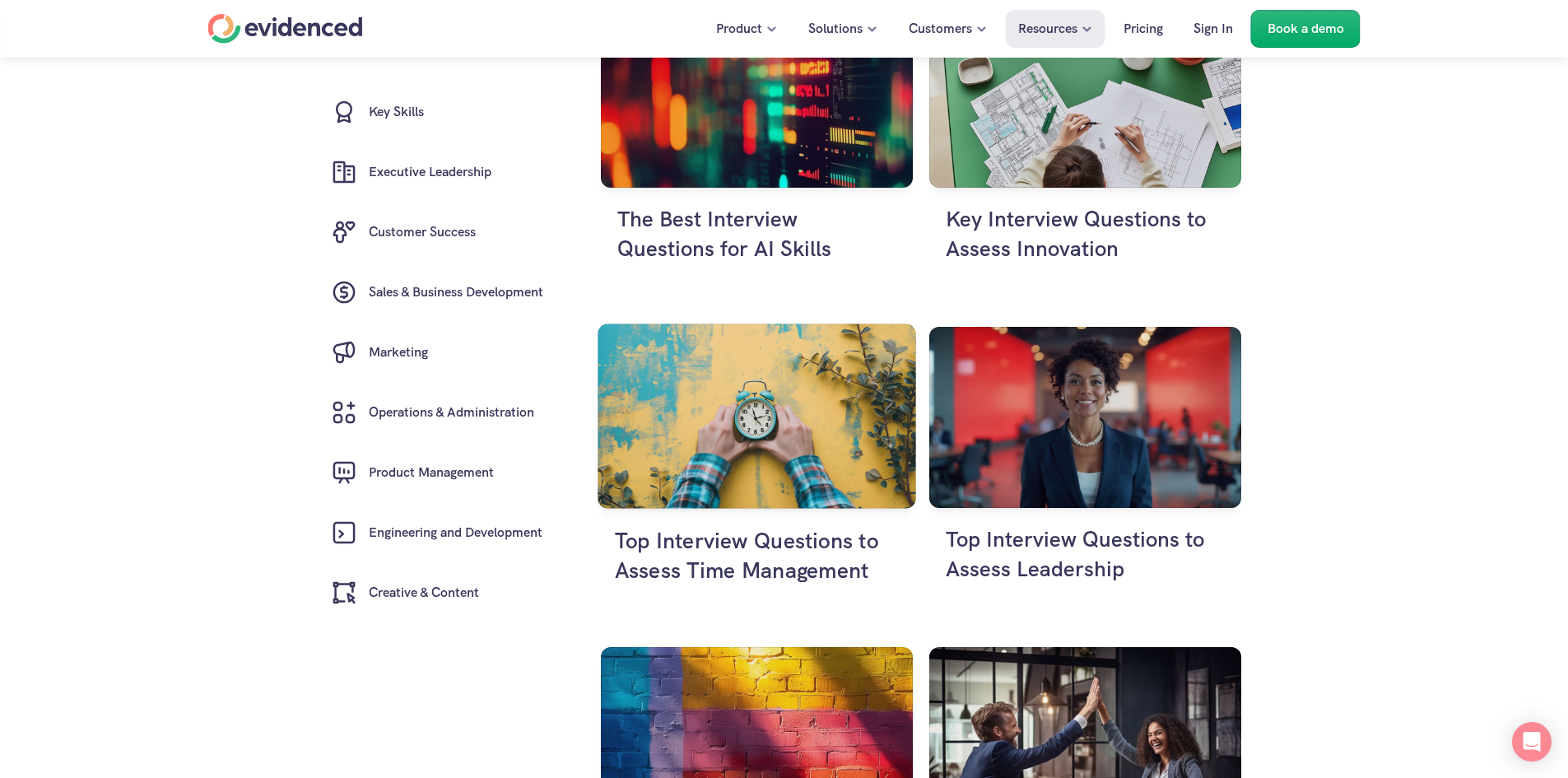
scroll to position [576, 0]
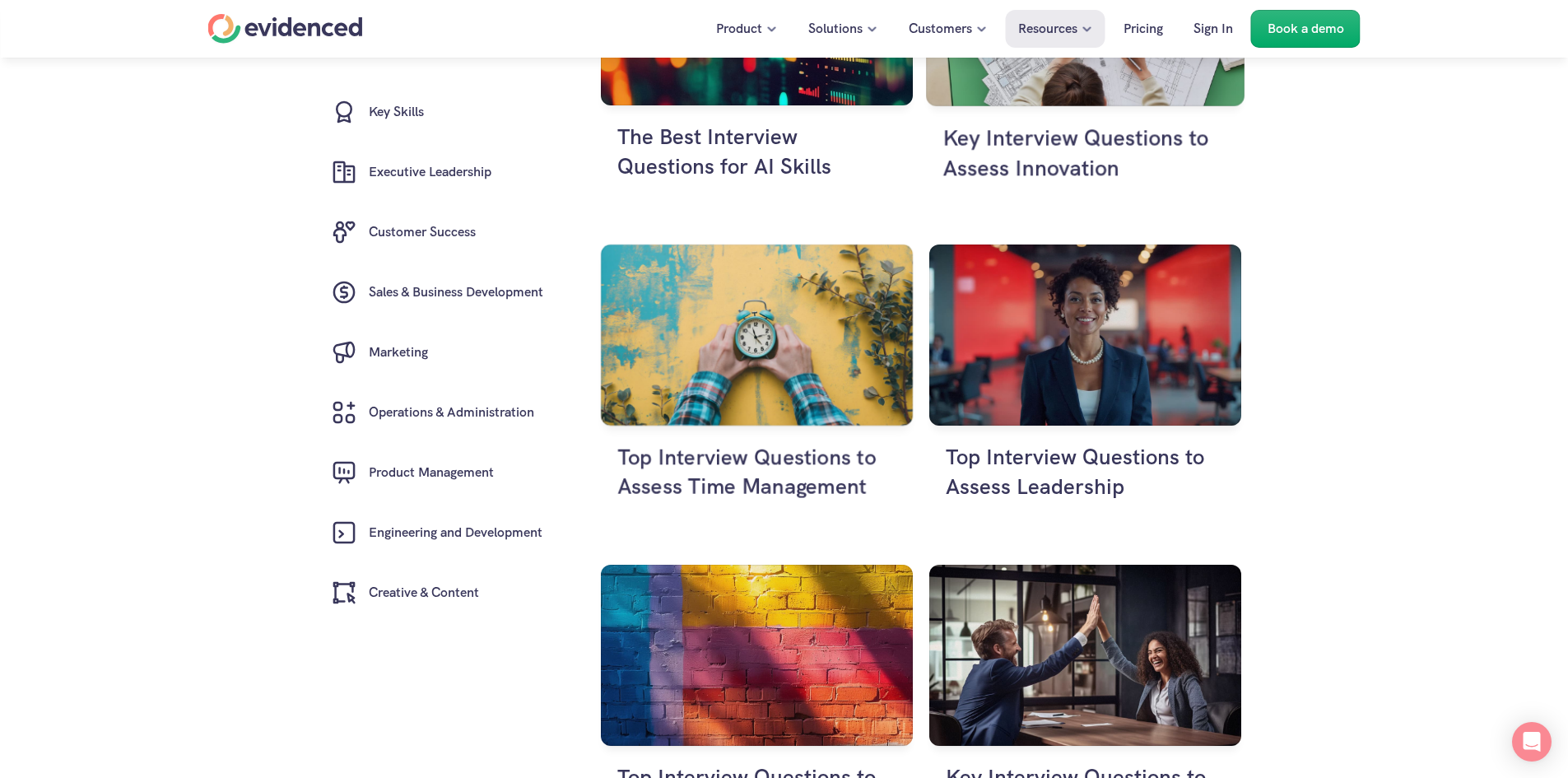
click at [982, 171] on h4 "Key Interview Questions to Assess Innovation" at bounding box center [1085, 153] width 285 height 61
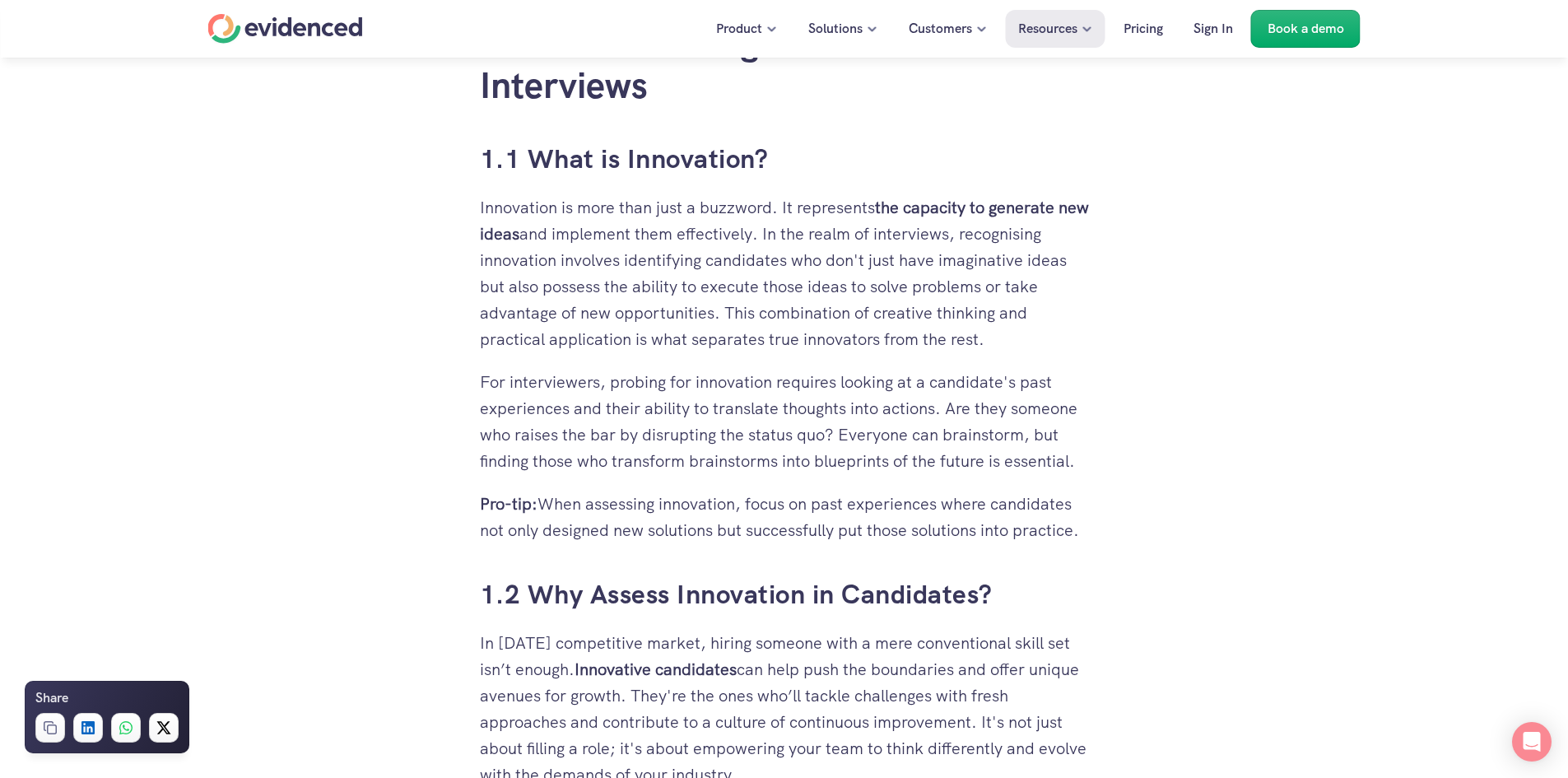
scroll to position [1811, 0]
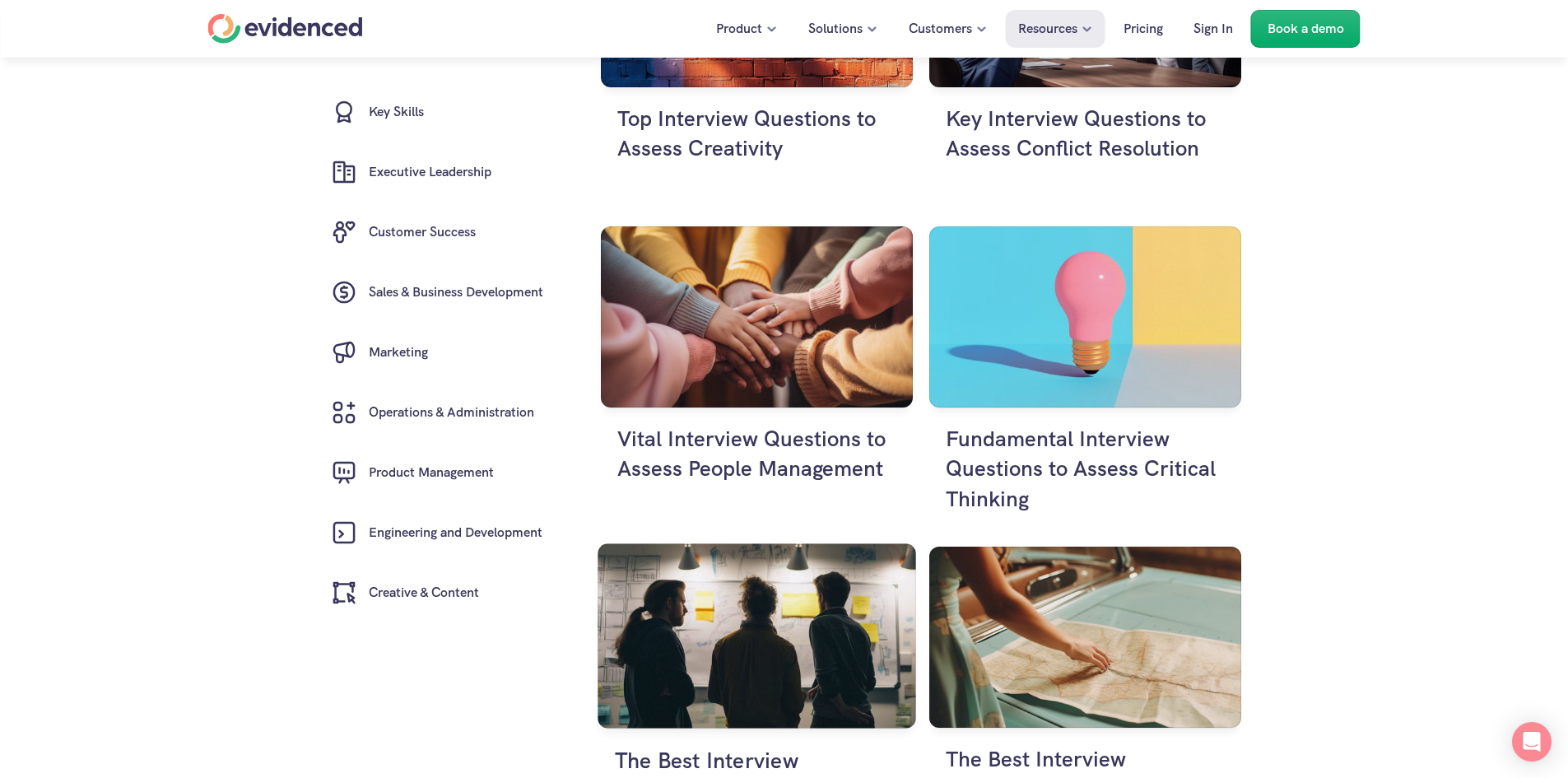
scroll to position [1318, 0]
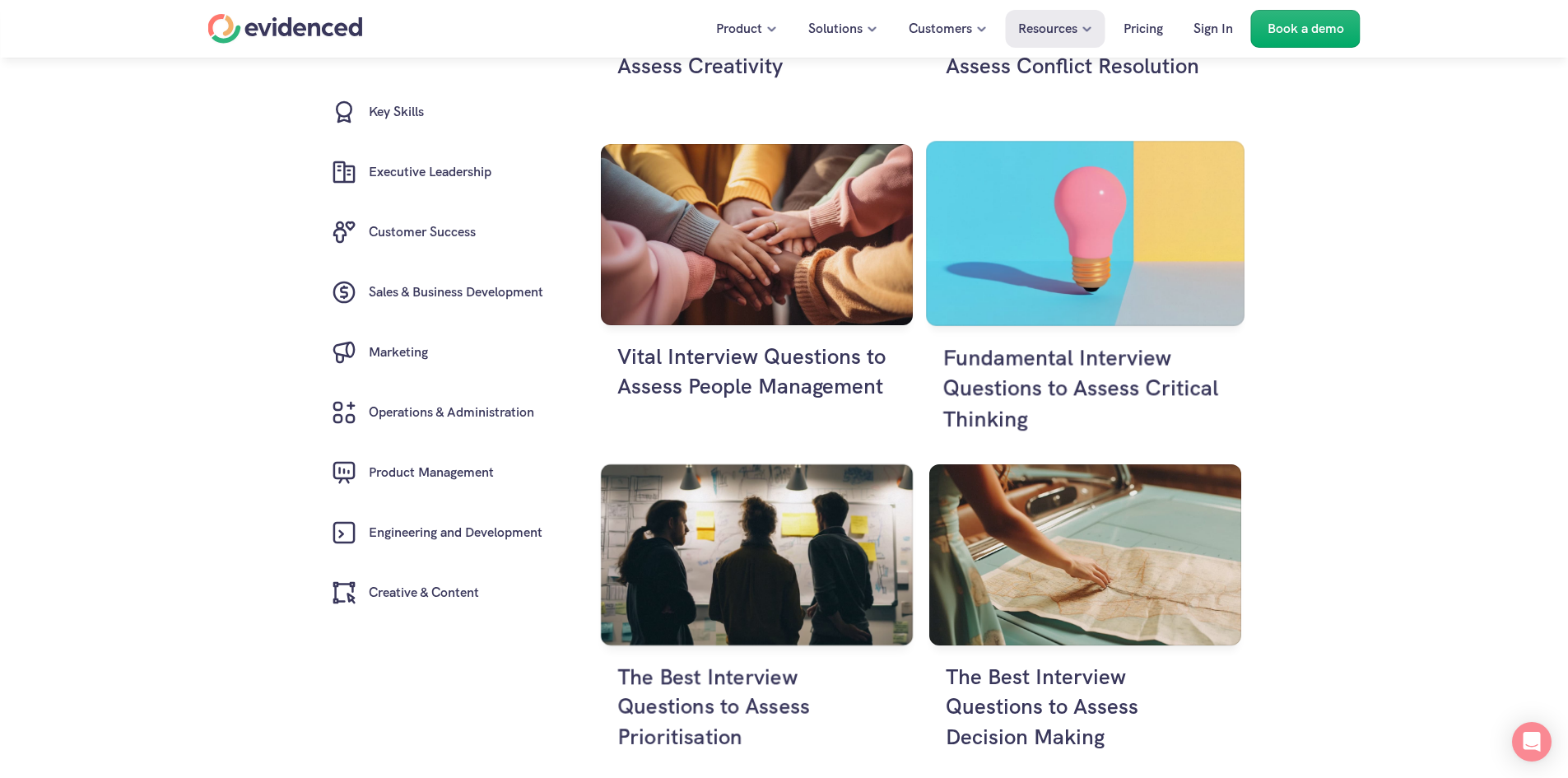
click at [1048, 376] on h4 "Fundamental Interview Questions to Assess Critical Thinking" at bounding box center [1085, 388] width 285 height 91
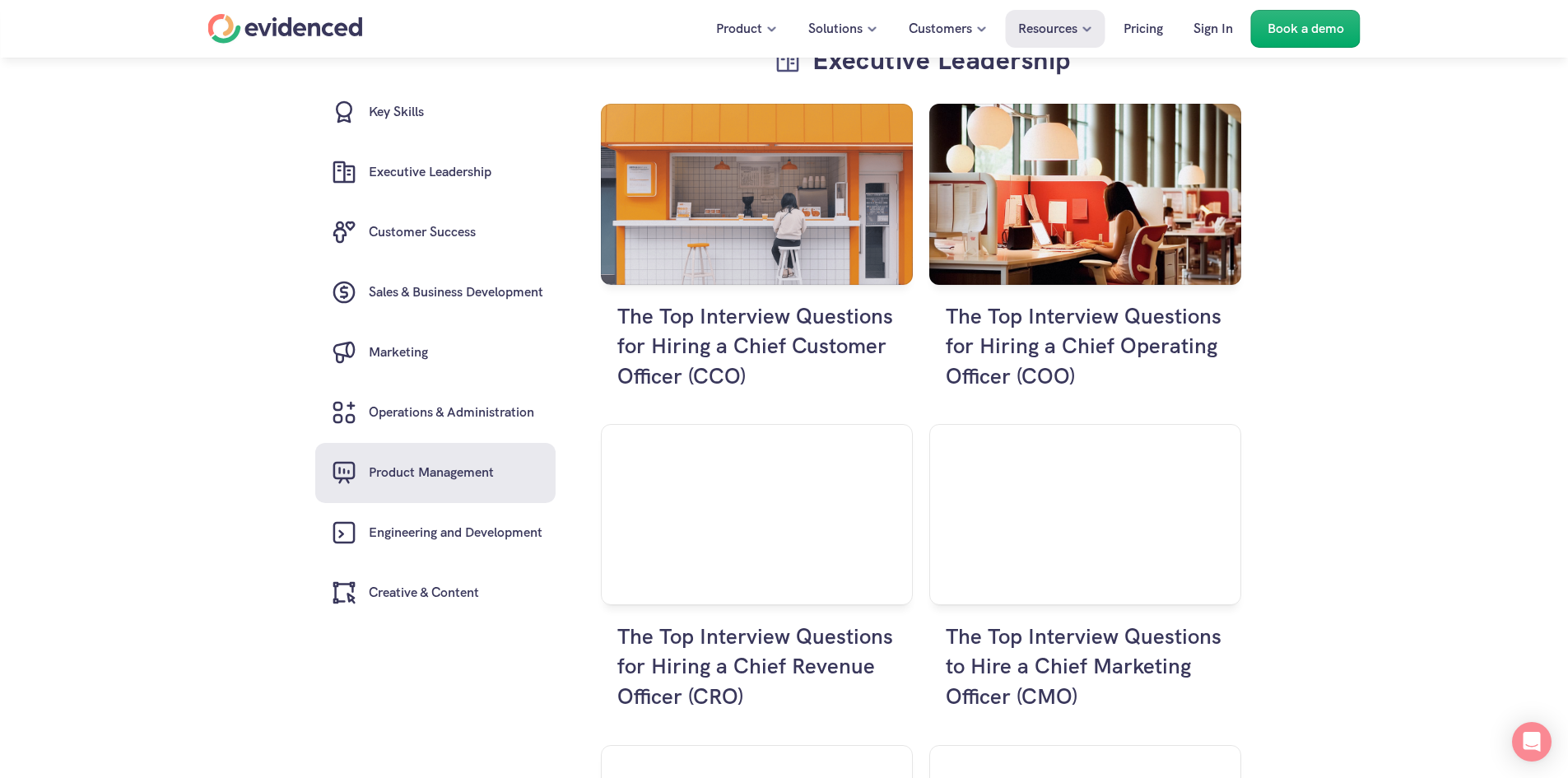
scroll to position [2305, 0]
